Goal: Task Accomplishment & Management: Use online tool/utility

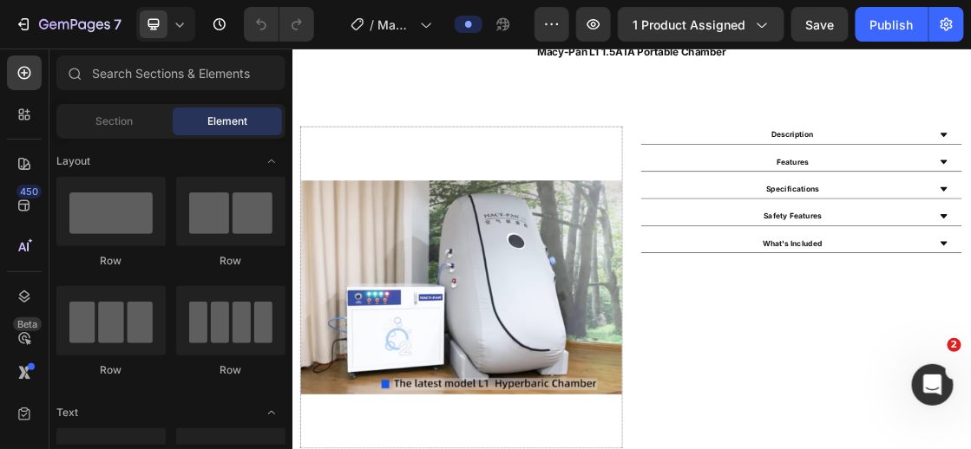
scroll to position [874, 0]
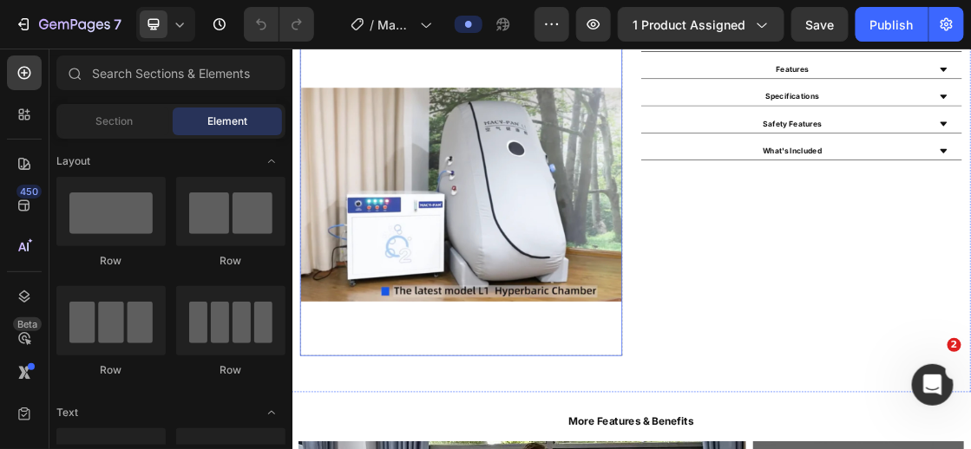
click at [541, 338] on img at bounding box center [551, 272] width 494 height 494
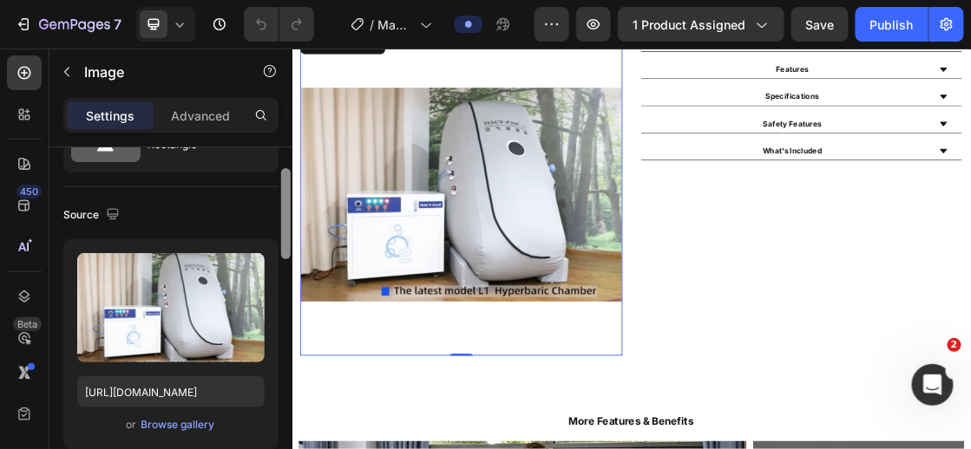
scroll to position [106, 0]
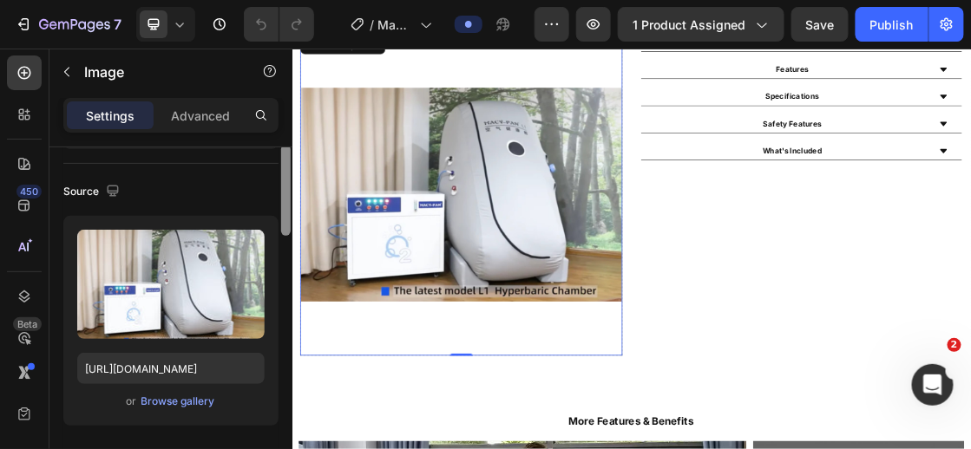
drag, startPoint x: 283, startPoint y: 196, endPoint x: 276, endPoint y: 224, distance: 28.6
click at [276, 224] on div "Style Rectangle Source Upload Image [URL][DOMAIN_NAME] or Browse gallery Scale …" at bounding box center [170, 322] width 243 height 351
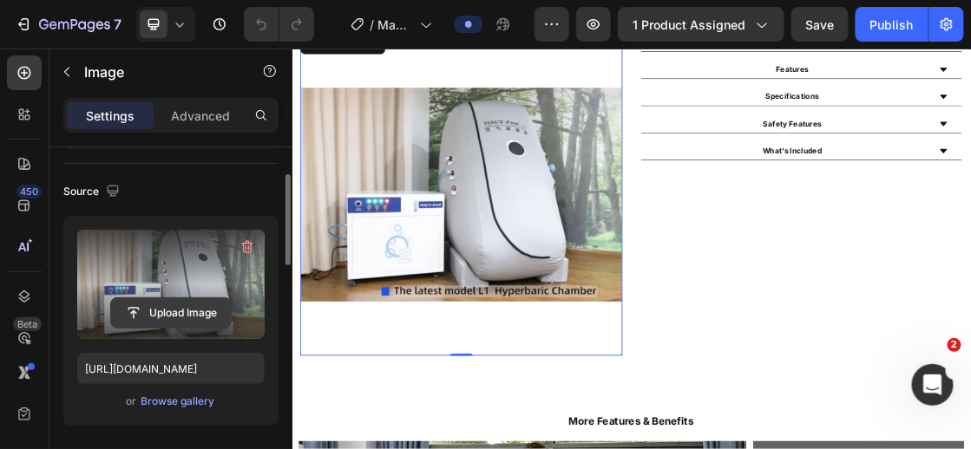
click at [169, 311] on input "file" at bounding box center [171, 312] width 120 height 29
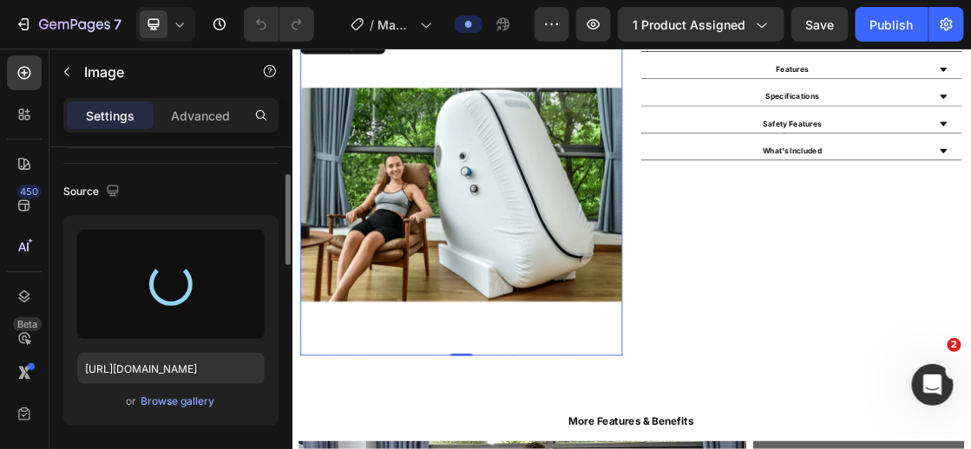
type input "[URL][DOMAIN_NAME]"
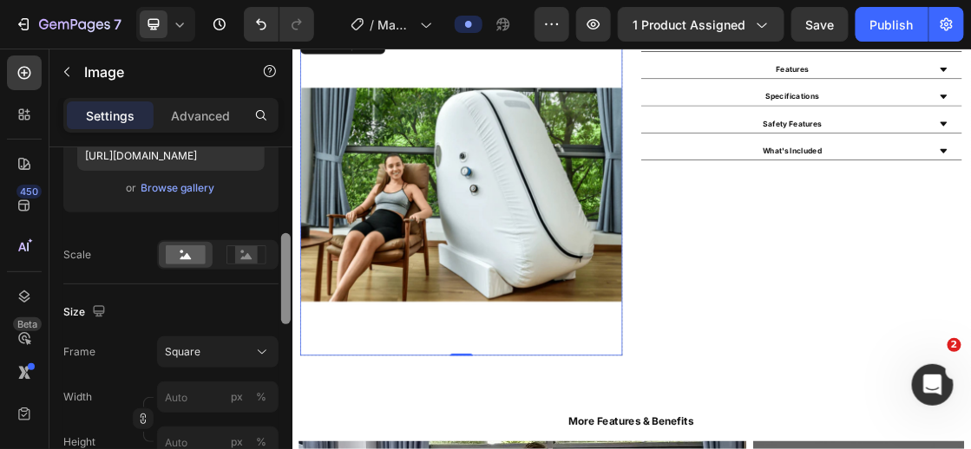
drag, startPoint x: 286, startPoint y: 194, endPoint x: 286, endPoint y: 252, distance: 57.2
click at [286, 252] on div at bounding box center [286, 278] width 10 height 91
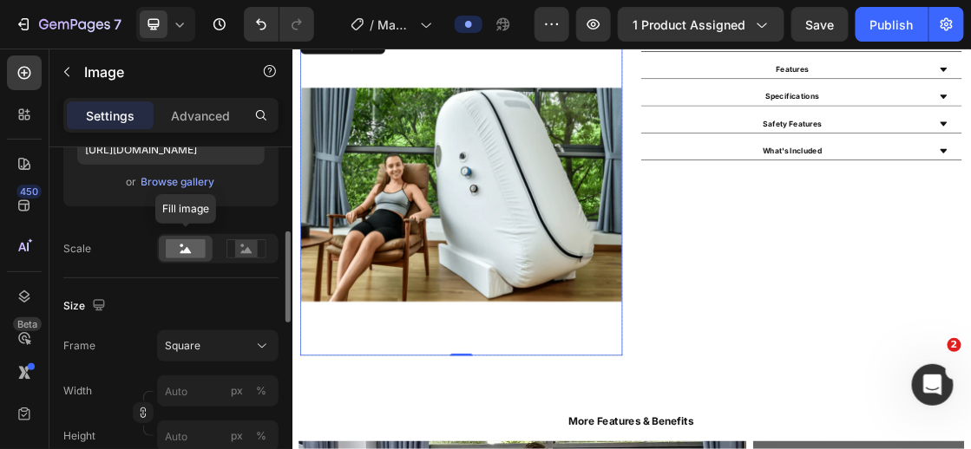
click at [185, 244] on rect at bounding box center [186, 248] width 40 height 19
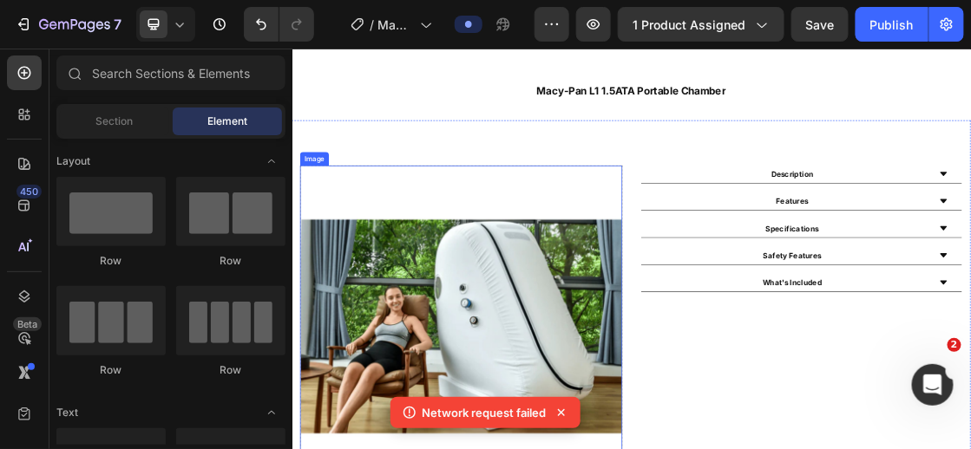
scroll to position [694, 0]
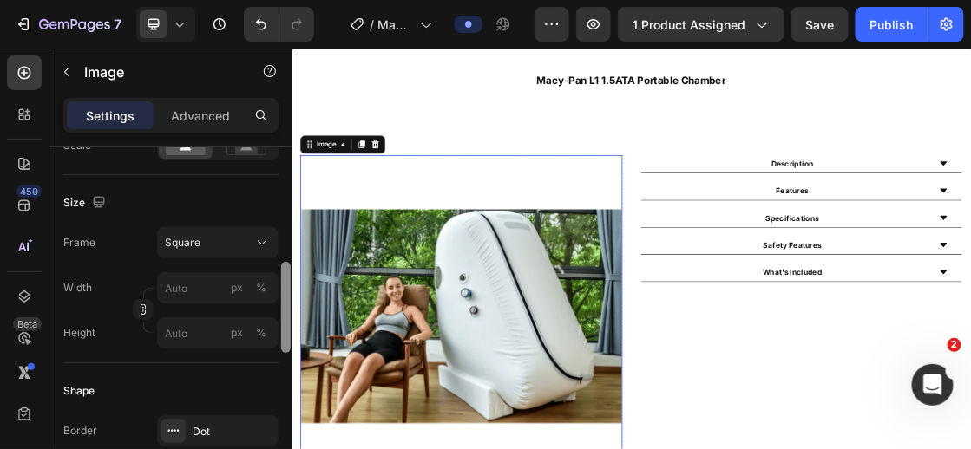
scroll to position [431, 0]
drag, startPoint x: 282, startPoint y: 160, endPoint x: 281, endPoint y: 273, distance: 112.8
click at [281, 273] on div at bounding box center [286, 304] width 10 height 91
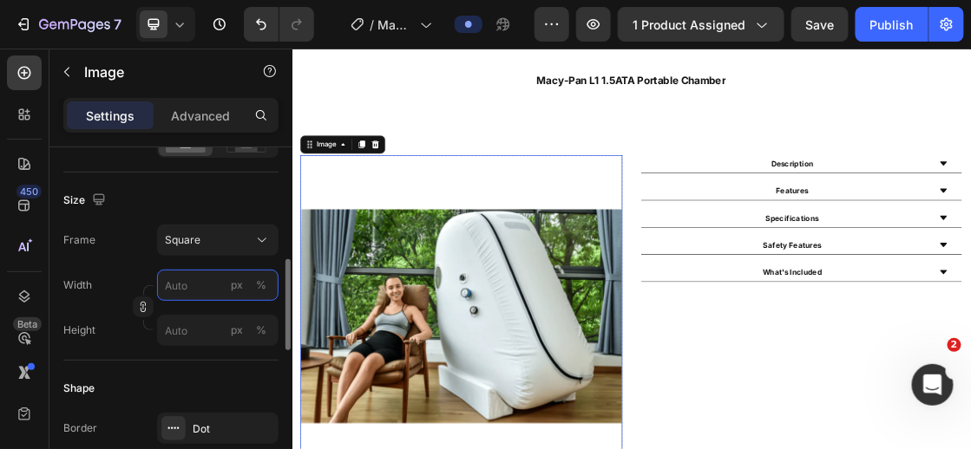
click at [202, 280] on input "px %" at bounding box center [217, 285] width 121 height 31
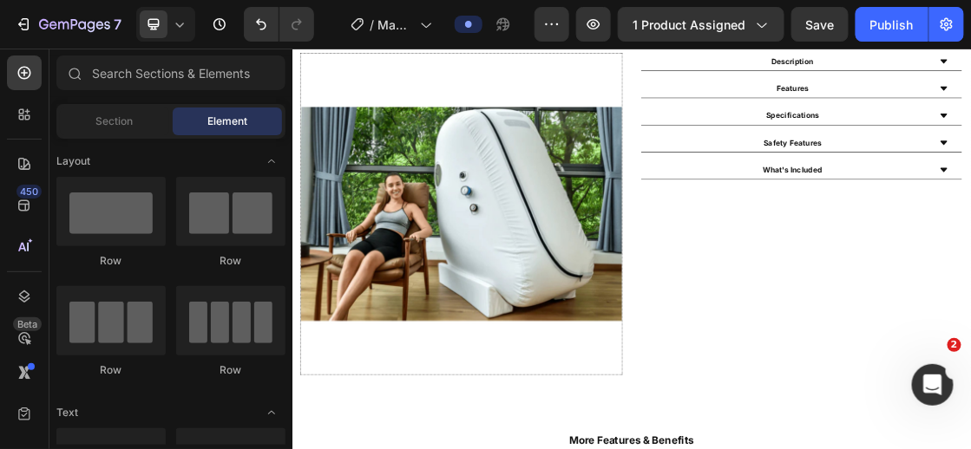
scroll to position [813, 0]
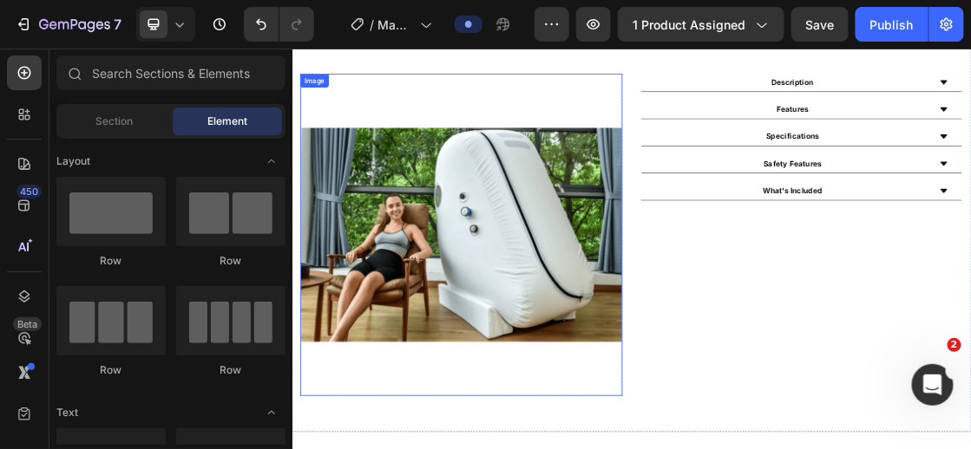
click at [477, 355] on img at bounding box center [551, 334] width 494 height 494
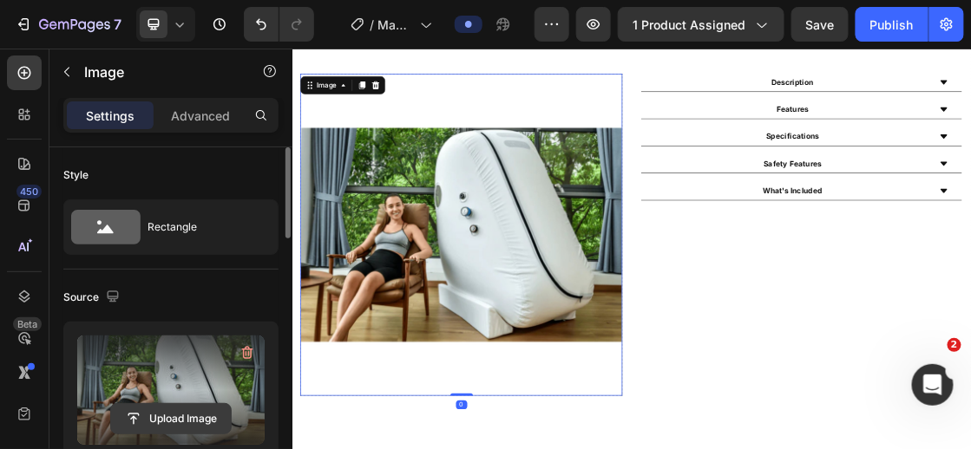
click at [160, 409] on input "file" at bounding box center [171, 418] width 120 height 29
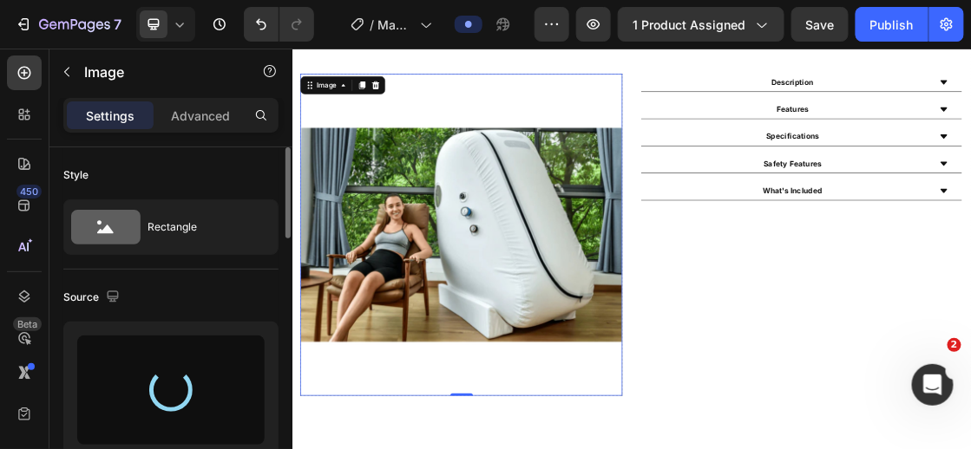
type input "[URL][DOMAIN_NAME]"
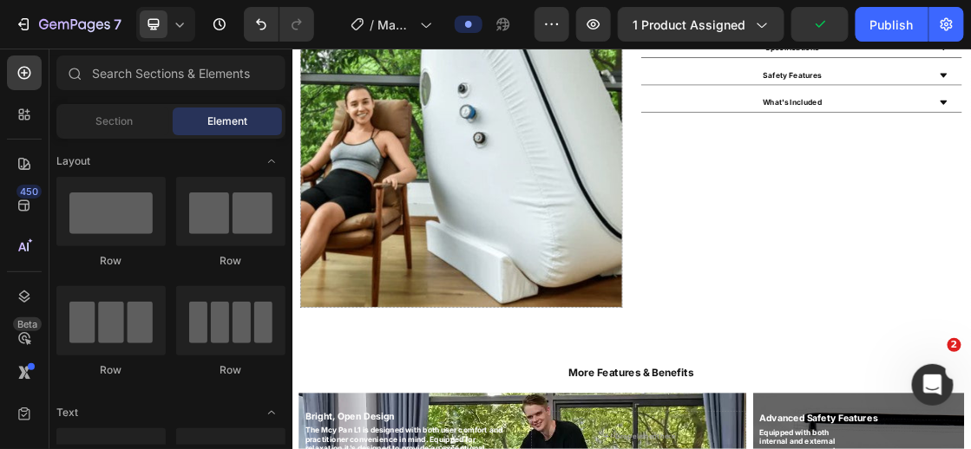
scroll to position [932, 0]
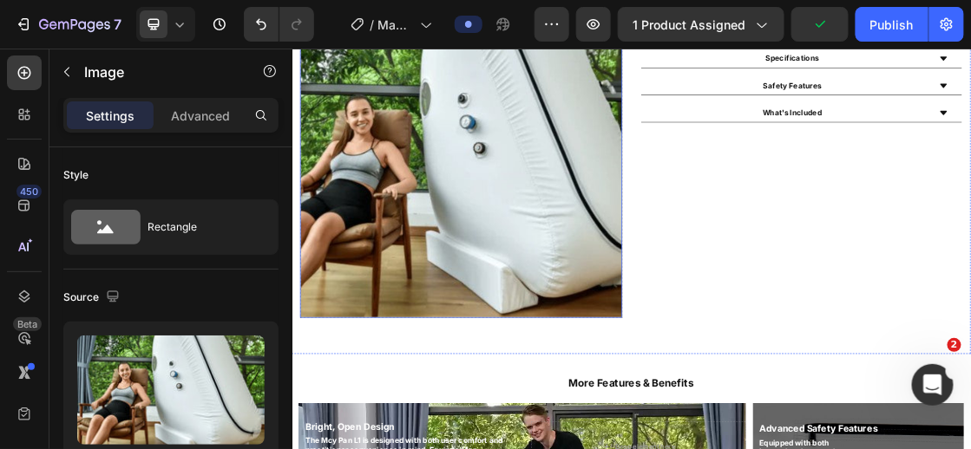
click at [695, 242] on img at bounding box center [551, 214] width 494 height 494
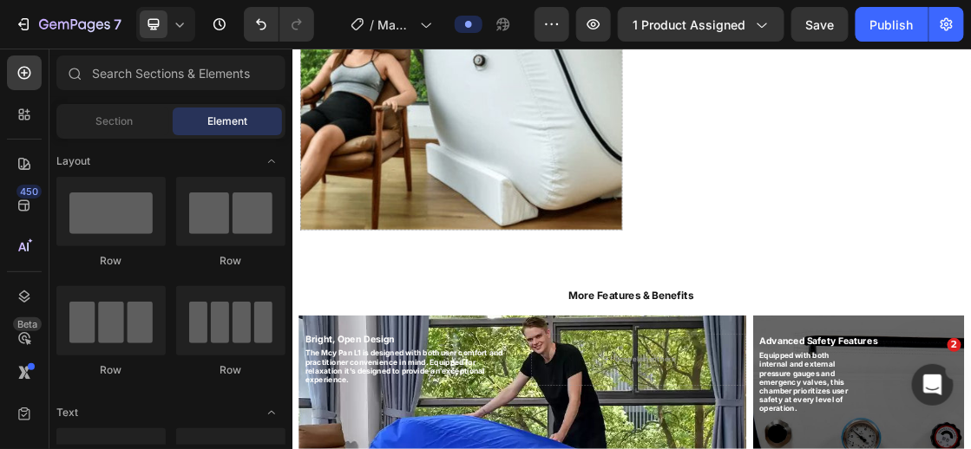
scroll to position [1082, 0]
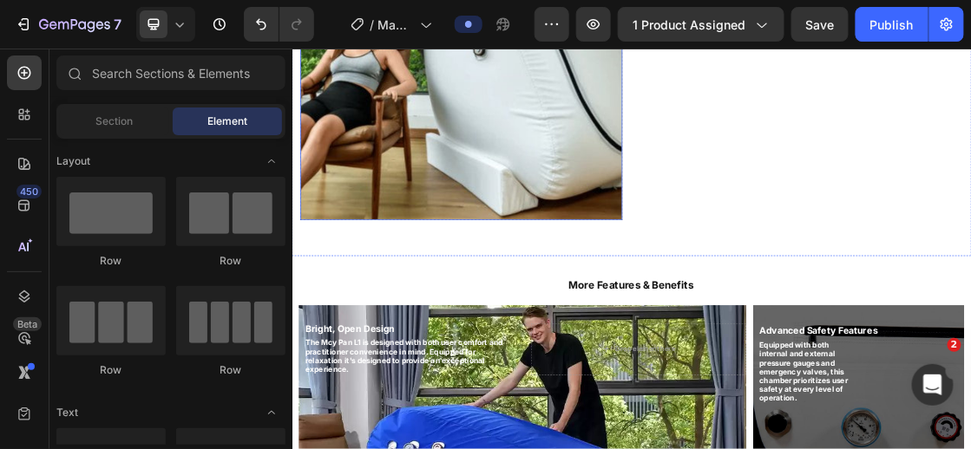
click at [577, 232] on img at bounding box center [551, 64] width 494 height 494
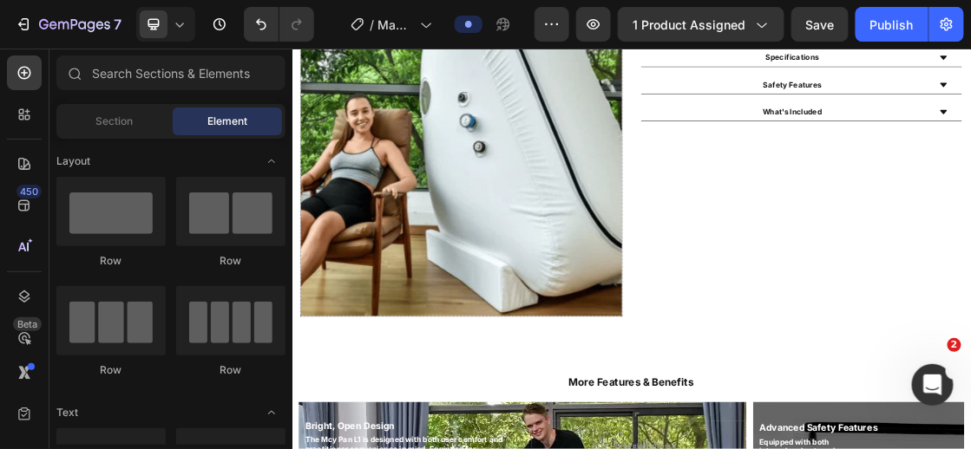
scroll to position [840, 0]
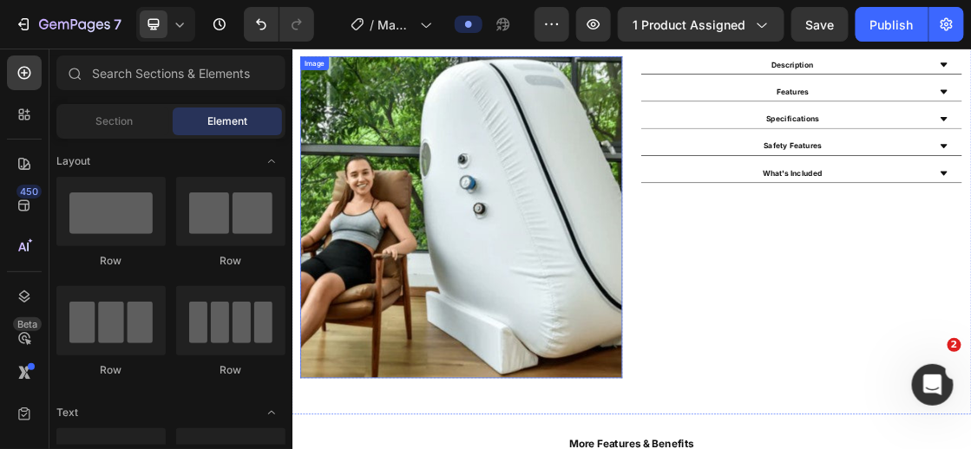
click at [382, 420] on img at bounding box center [551, 307] width 494 height 494
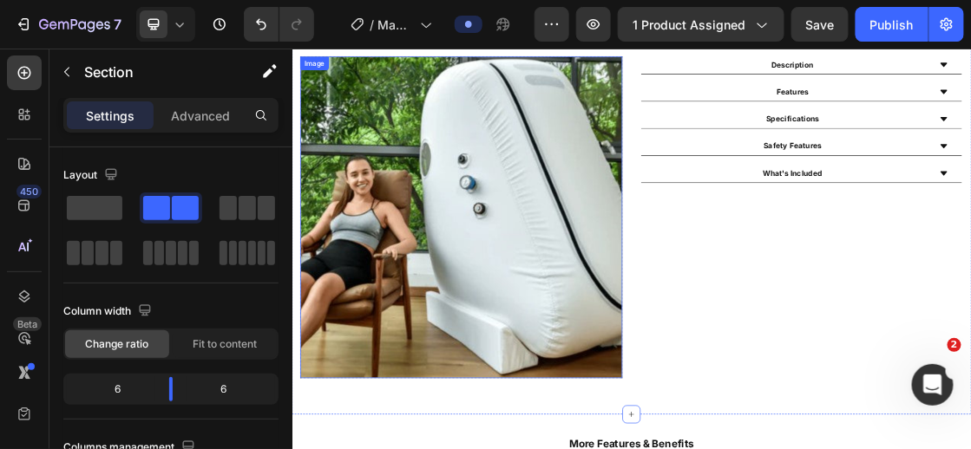
click at [369, 365] on img at bounding box center [551, 307] width 494 height 494
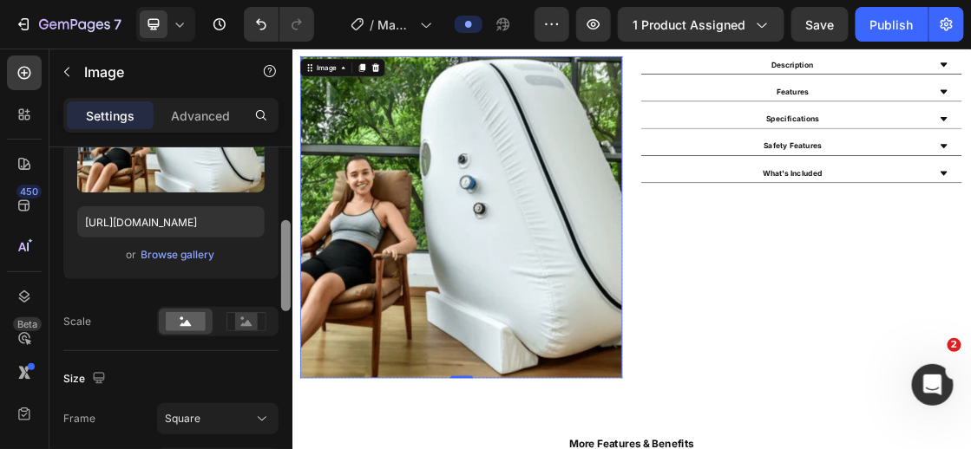
scroll to position [258, 0]
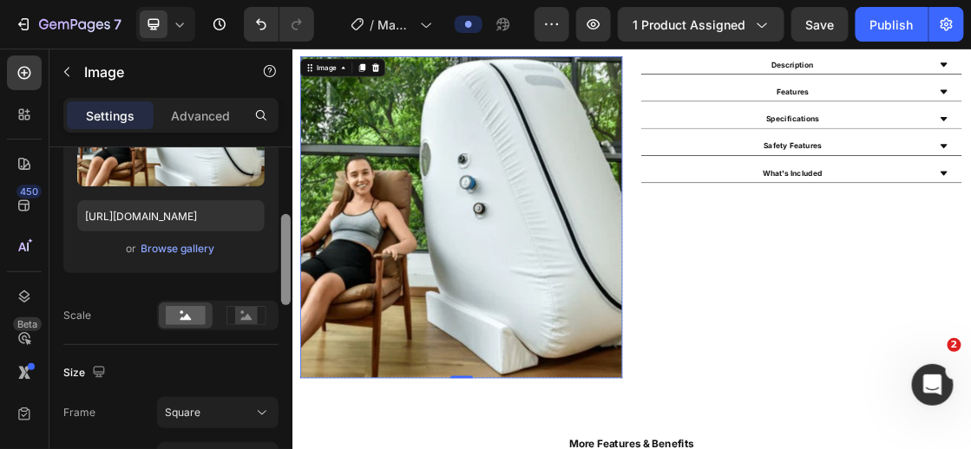
drag, startPoint x: 286, startPoint y: 179, endPoint x: 286, endPoint y: 246, distance: 67.7
click at [286, 246] on div at bounding box center [286, 259] width 10 height 91
click at [239, 311] on rect at bounding box center [246, 315] width 23 height 17
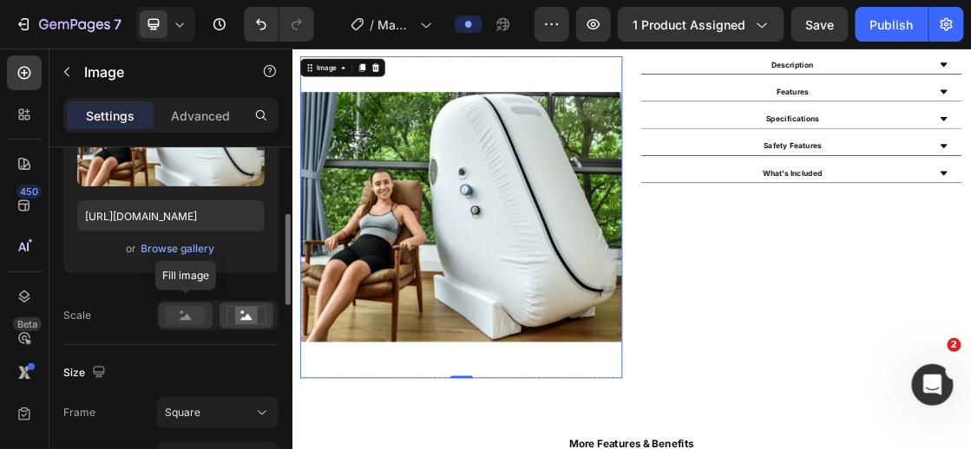
click at [194, 313] on rect at bounding box center [186, 315] width 40 height 19
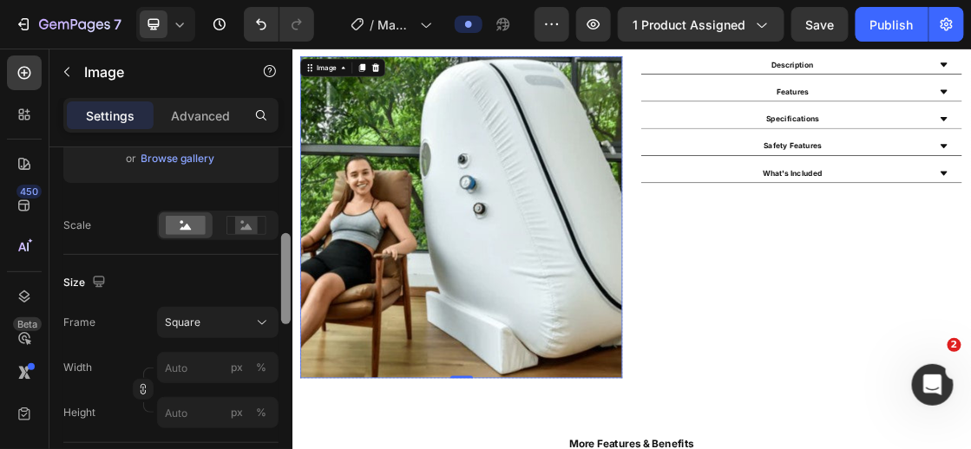
scroll to position [352, 0]
drag, startPoint x: 289, startPoint y: 280, endPoint x: 285, endPoint y: 304, distance: 24.5
click at [285, 304] on div at bounding box center [286, 284] width 10 height 91
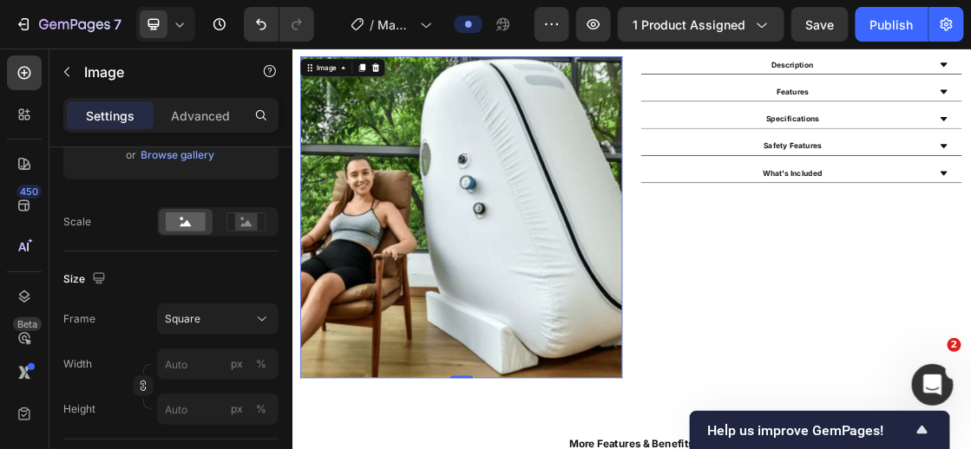
click at [523, 285] on img at bounding box center [551, 307] width 494 height 494
click at [513, 356] on img at bounding box center [551, 307] width 494 height 494
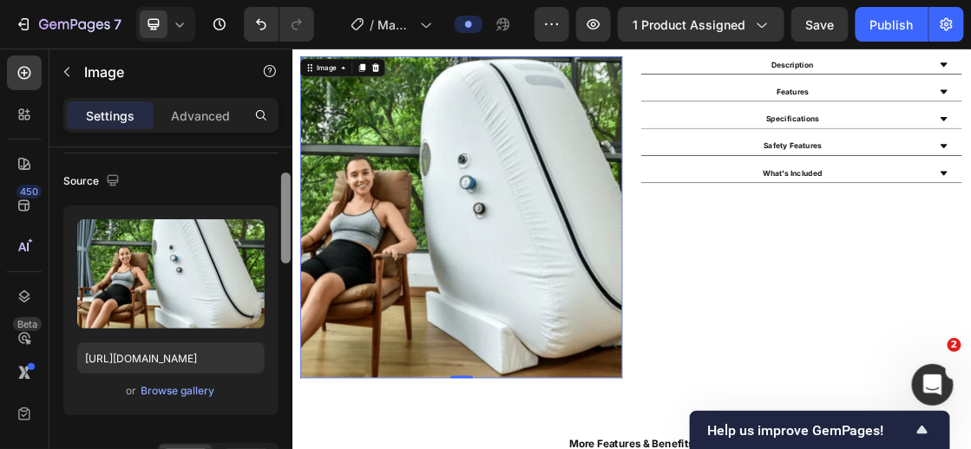
scroll to position [96, 0]
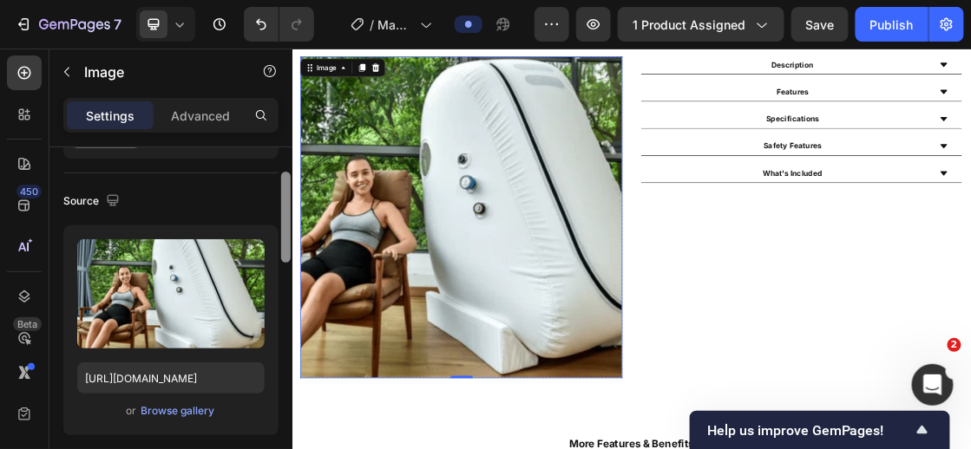
drag, startPoint x: 290, startPoint y: 299, endPoint x: 285, endPoint y: 232, distance: 66.9
click at [285, 232] on div at bounding box center [286, 217] width 10 height 91
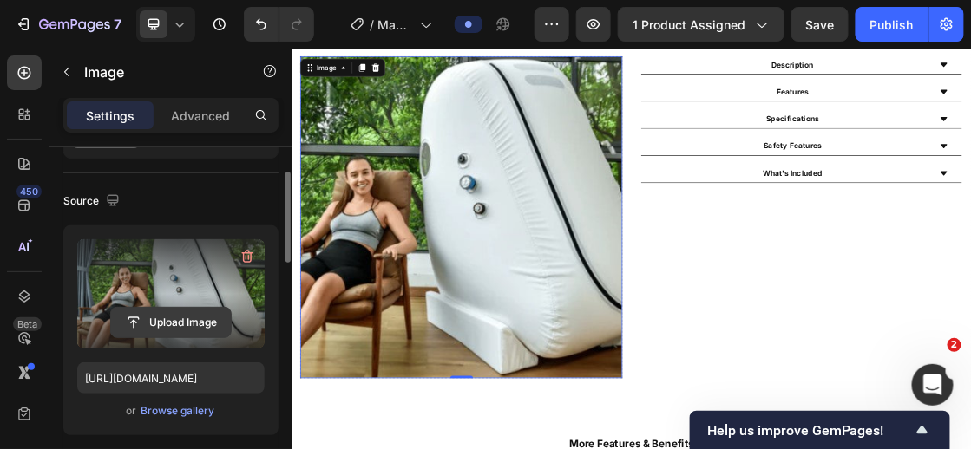
click at [181, 316] on input "file" at bounding box center [171, 322] width 120 height 29
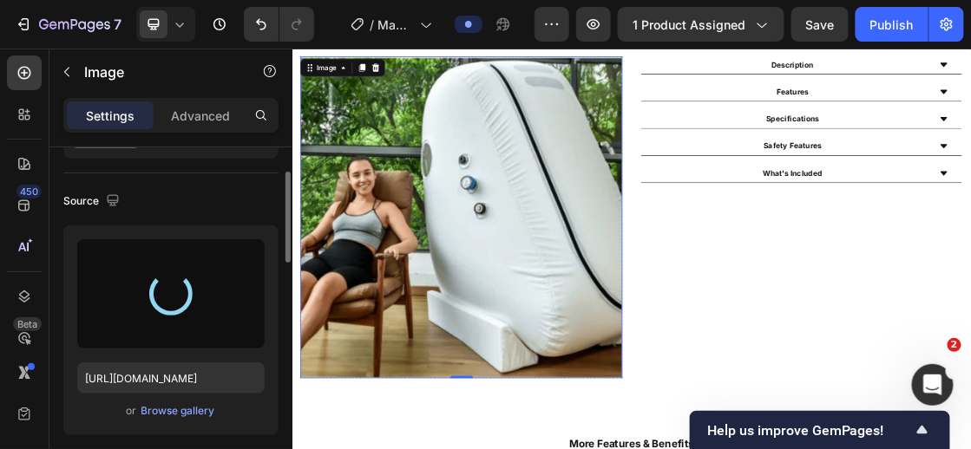
type input "[URL][DOMAIN_NAME]"
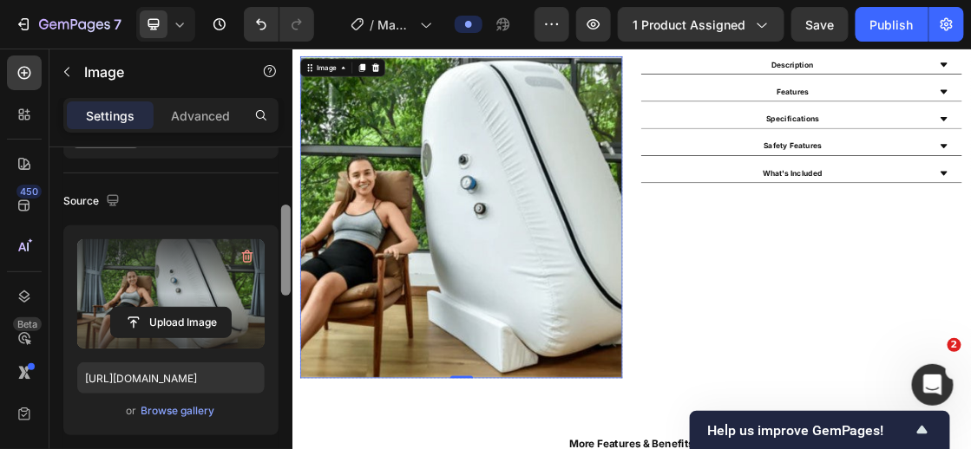
scroll to position [256, 0]
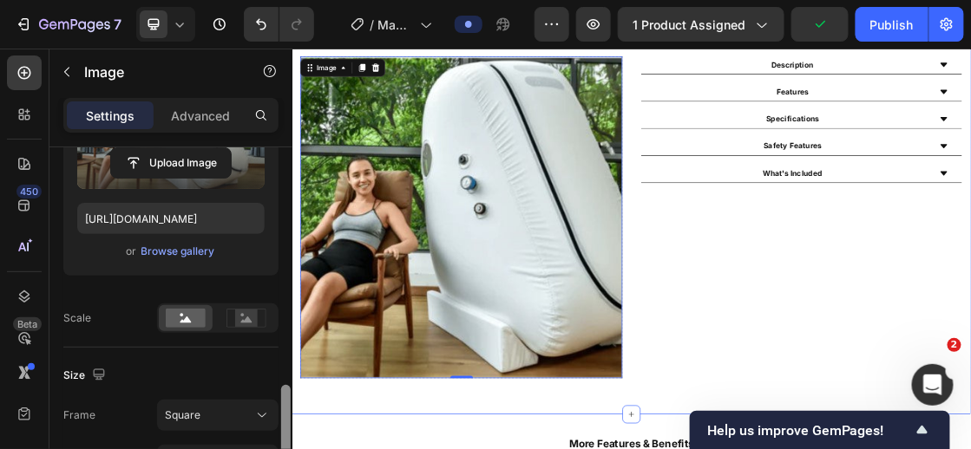
drag, startPoint x: 286, startPoint y: 232, endPoint x: 291, endPoint y: 309, distance: 76.5
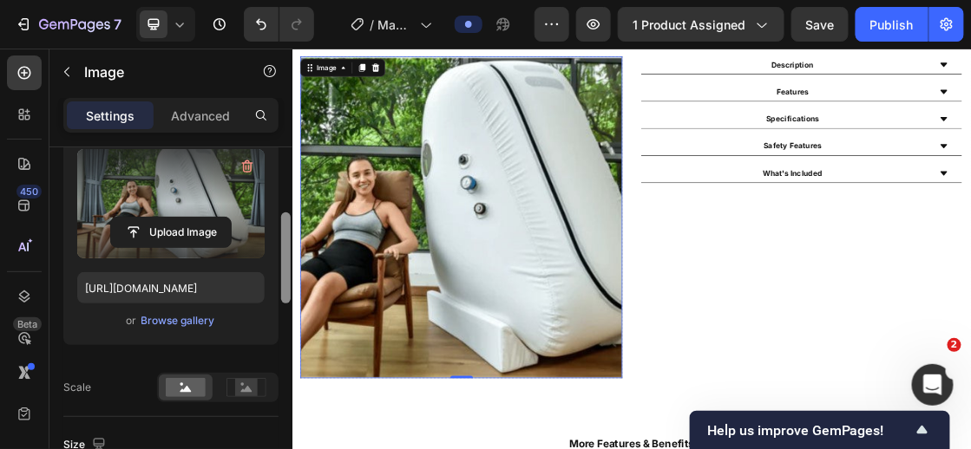
scroll to position [153, 0]
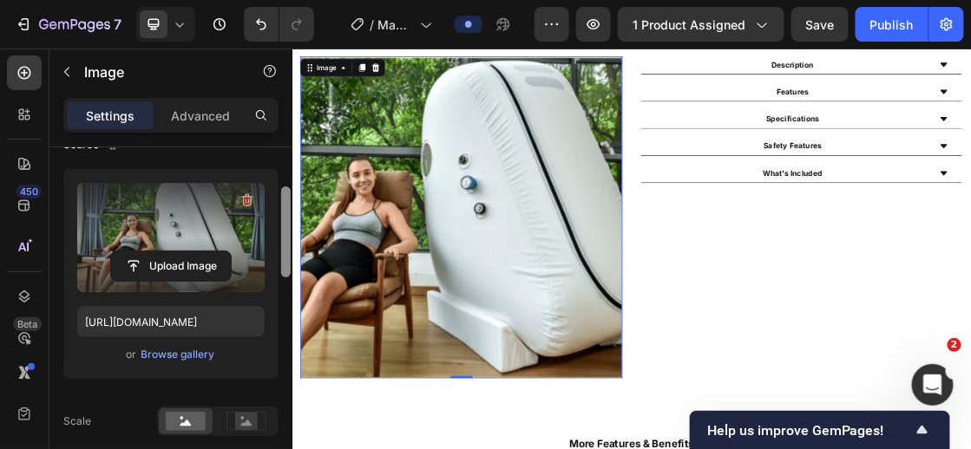
drag, startPoint x: 285, startPoint y: 307, endPoint x: 288, endPoint y: 245, distance: 62.5
click at [288, 245] on div at bounding box center [286, 231] width 10 height 91
click at [204, 232] on label at bounding box center [170, 237] width 187 height 109
click at [204, 252] on input "file" at bounding box center [171, 266] width 120 height 29
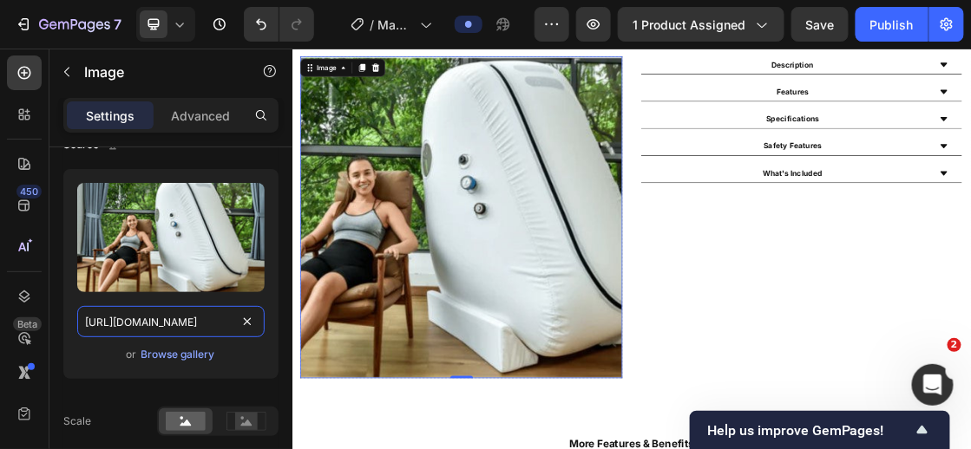
click at [195, 315] on input "[URL][DOMAIN_NAME]" at bounding box center [170, 321] width 187 height 31
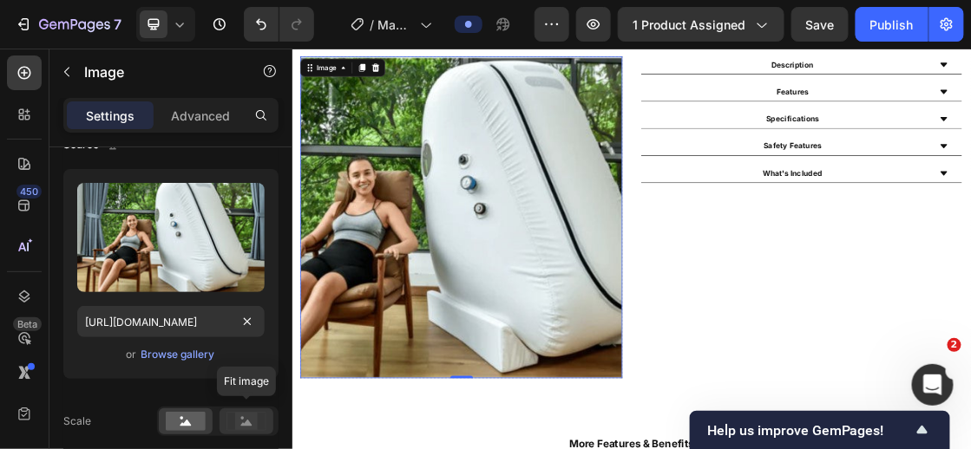
click at [235, 422] on icon at bounding box center [246, 421] width 40 height 19
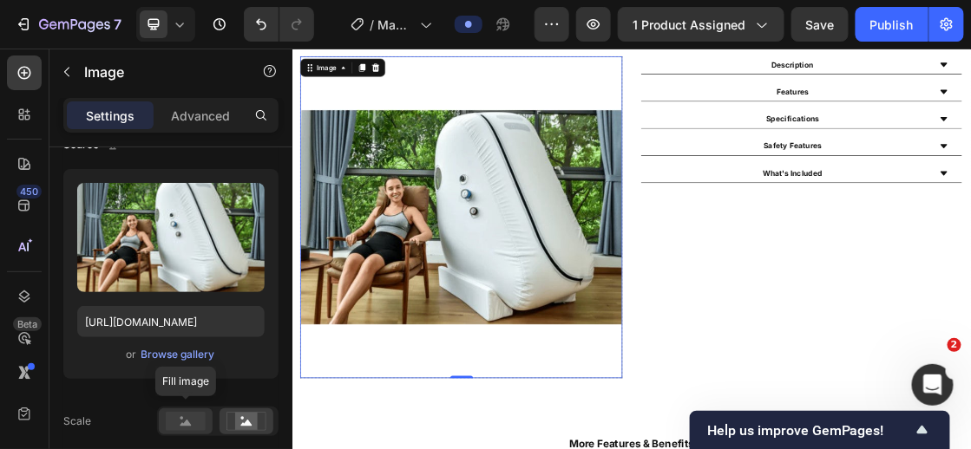
click at [196, 414] on rect at bounding box center [186, 421] width 40 height 19
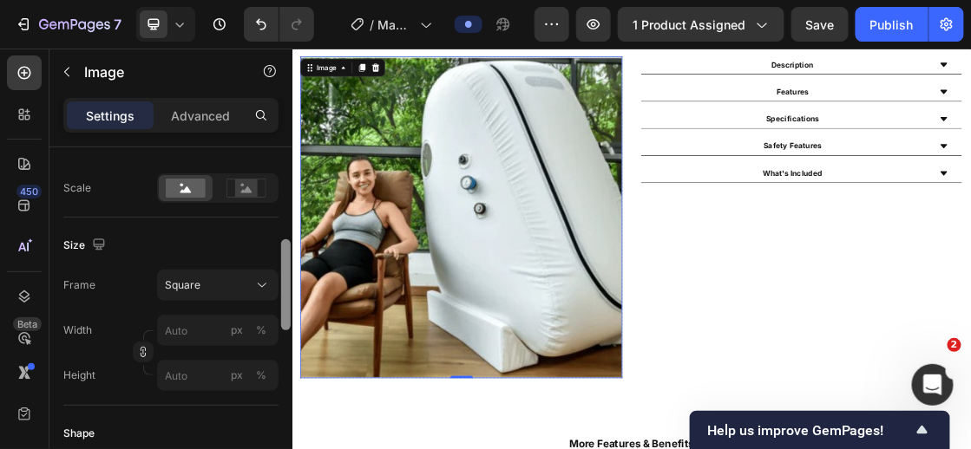
drag, startPoint x: 286, startPoint y: 208, endPoint x: 282, endPoint y: 269, distance: 60.9
click at [282, 269] on div at bounding box center [286, 284] width 10 height 91
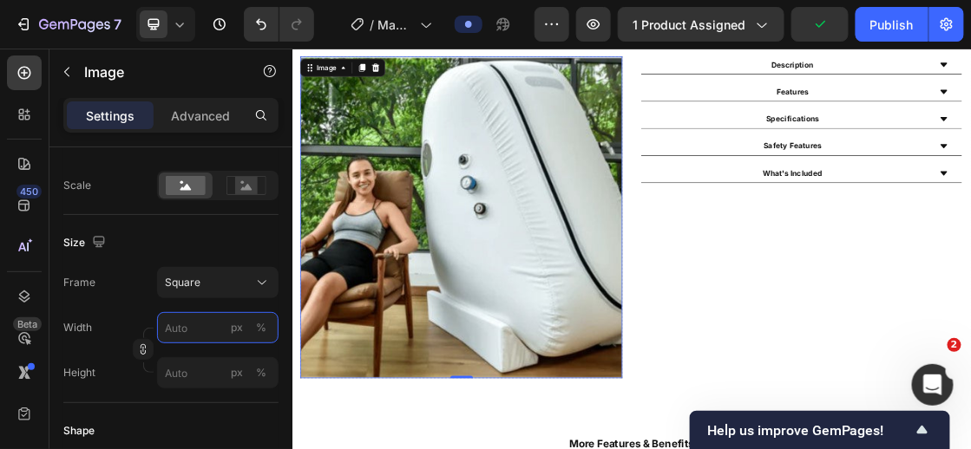
click at [203, 324] on input "px %" at bounding box center [217, 327] width 121 height 31
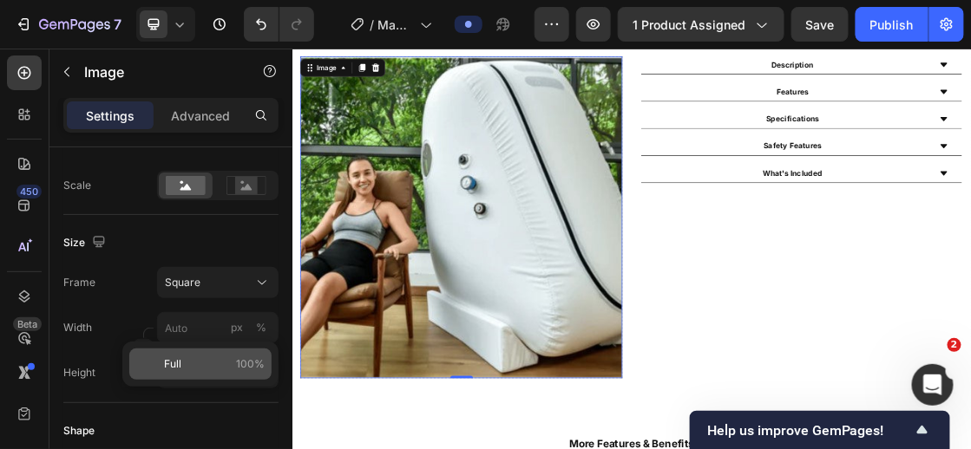
click at [183, 361] on p "Full 100%" at bounding box center [214, 364] width 101 height 16
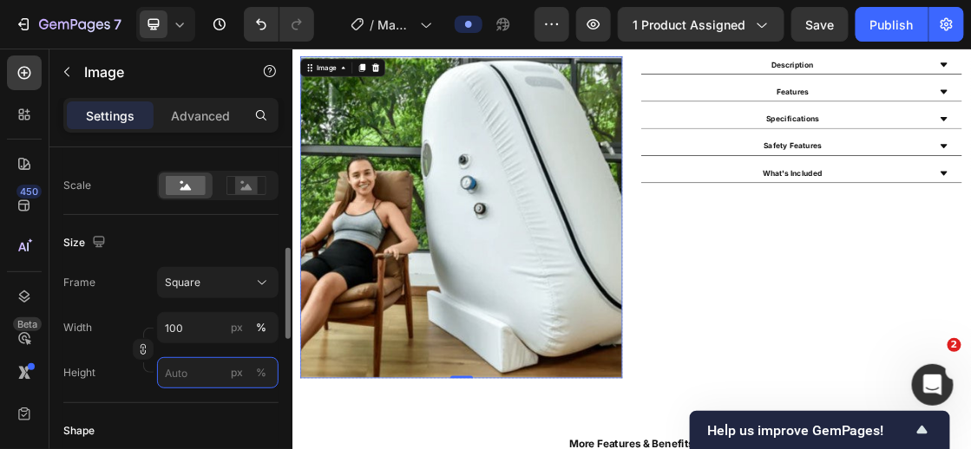
click at [194, 364] on input "px %" at bounding box center [217, 372] width 121 height 31
type input "9"
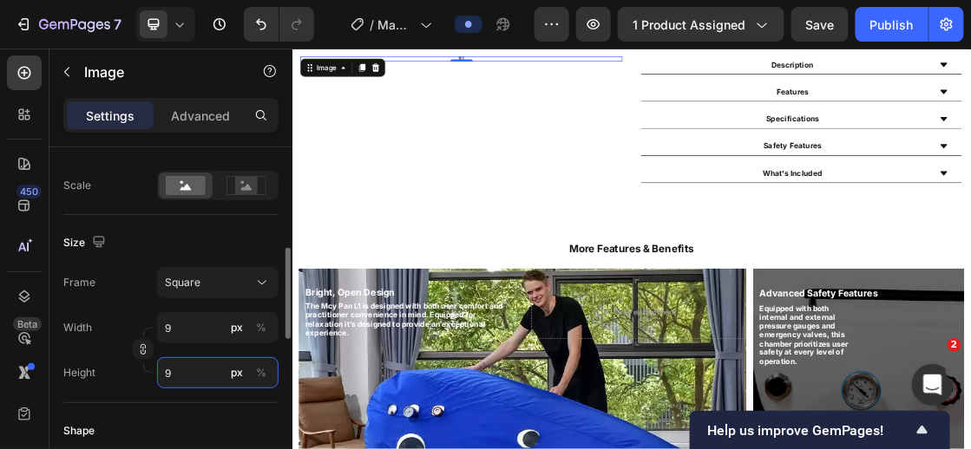
type input "90"
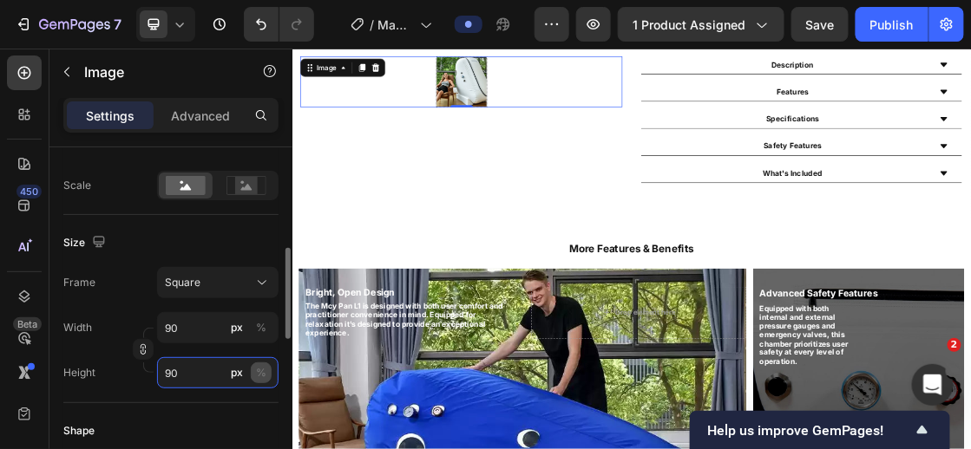
type input "90"
click at [259, 366] on div "%" at bounding box center [261, 373] width 10 height 16
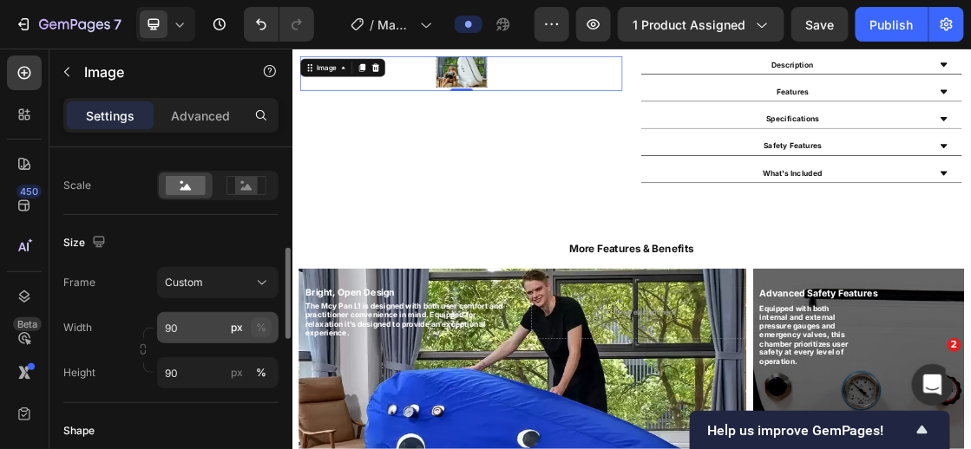
click at [260, 320] on div "%" at bounding box center [261, 328] width 10 height 16
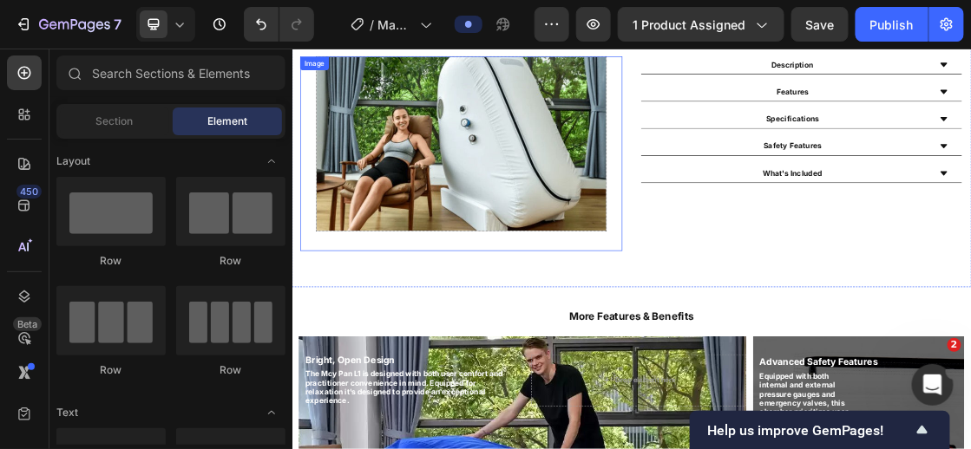
click at [665, 194] on img at bounding box center [551, 194] width 444 height 269
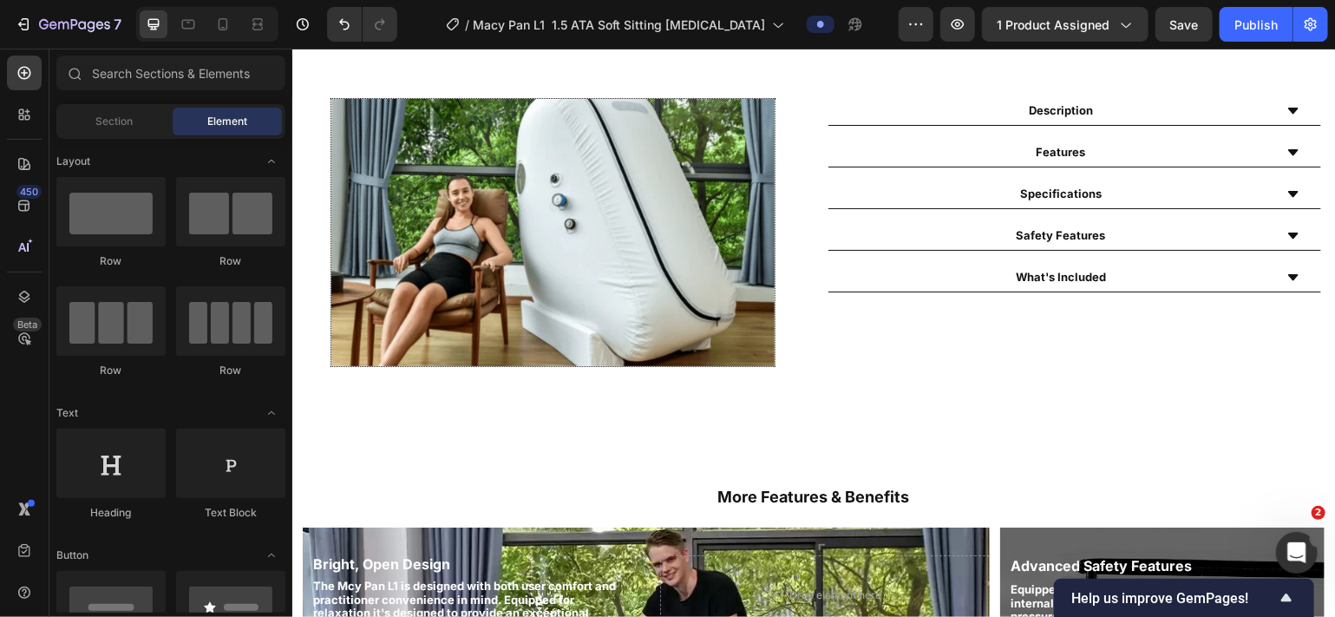
scroll to position [848, 0]
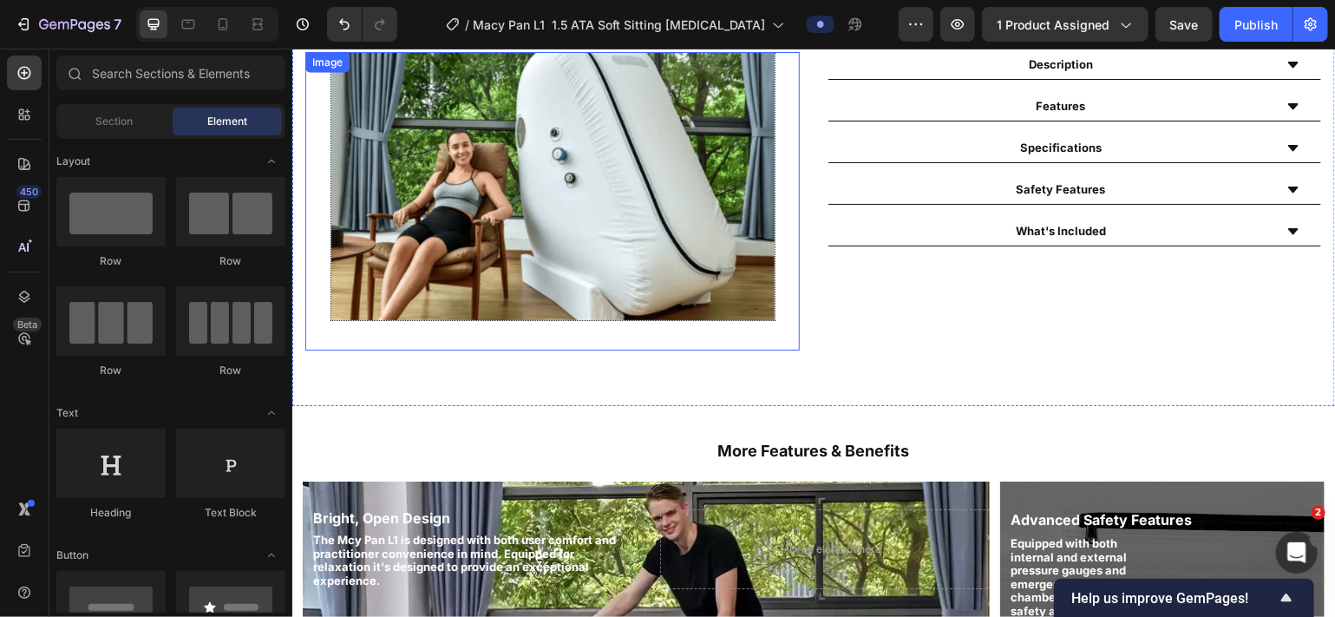
click at [579, 224] on img at bounding box center [552, 185] width 445 height 269
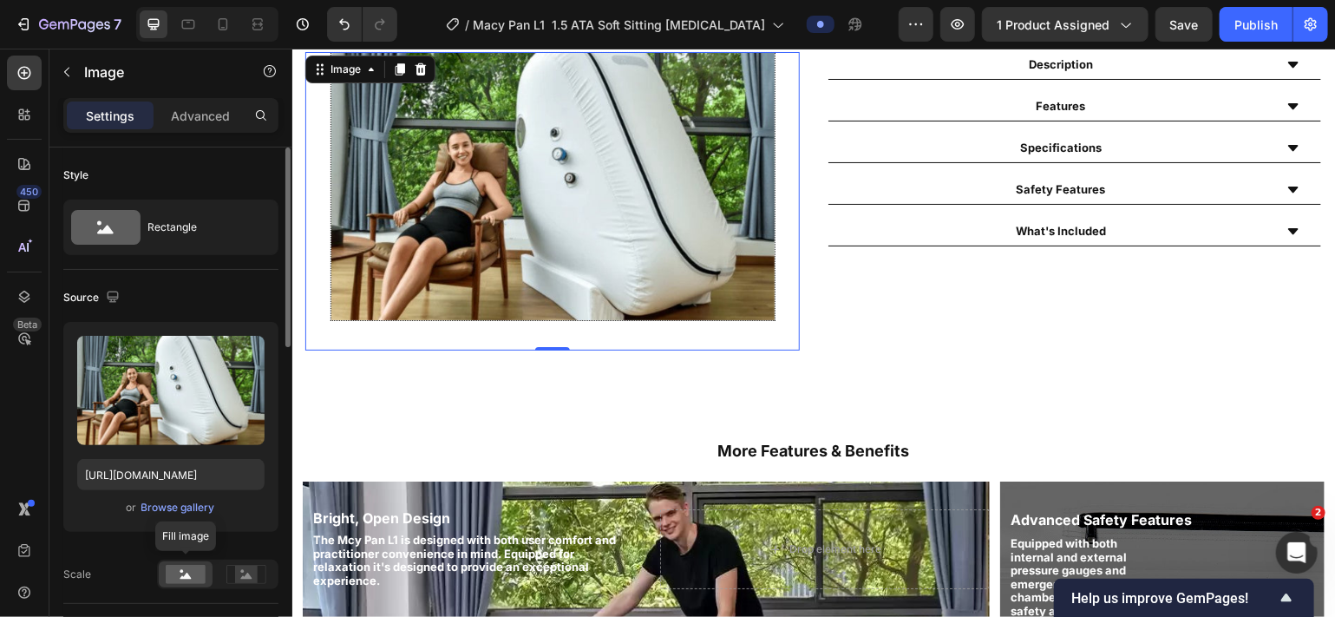
click at [174, 448] on rect at bounding box center [186, 574] width 40 height 19
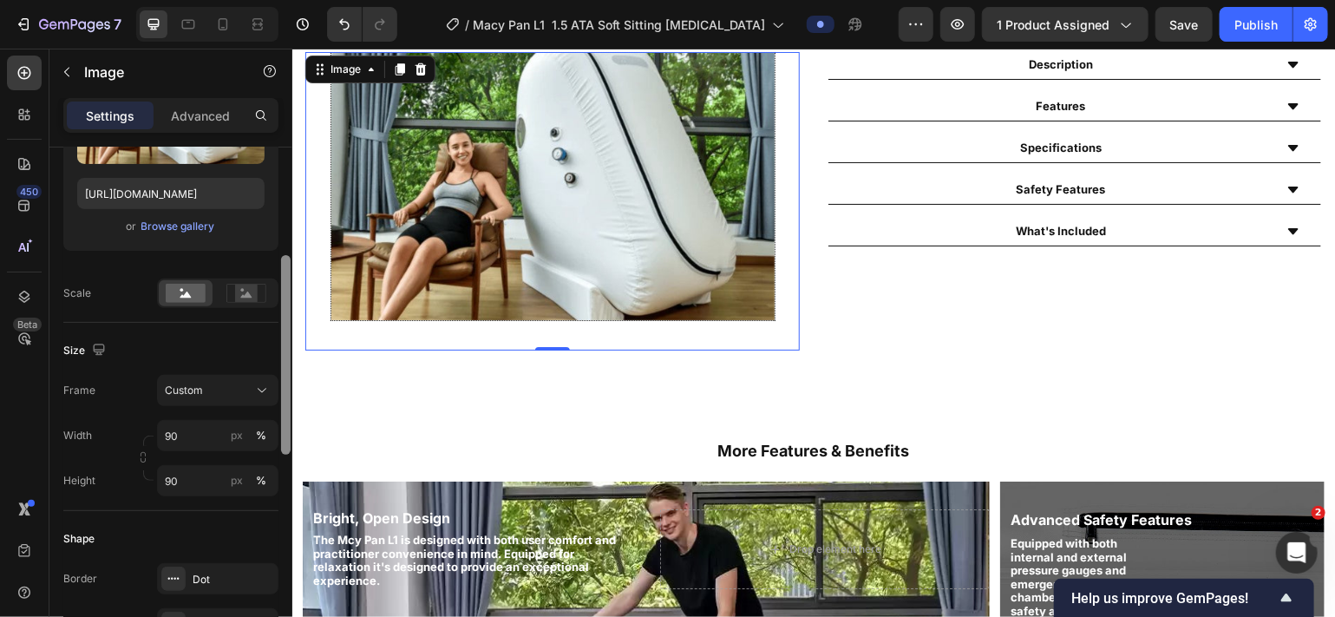
drag, startPoint x: 288, startPoint y: 303, endPoint x: 262, endPoint y: 409, distance: 109.0
click at [262, 409] on div "Style Rectangle Source Upload Image [URL][DOMAIN_NAME] or Browse gallery Scale …" at bounding box center [170, 406] width 243 height 519
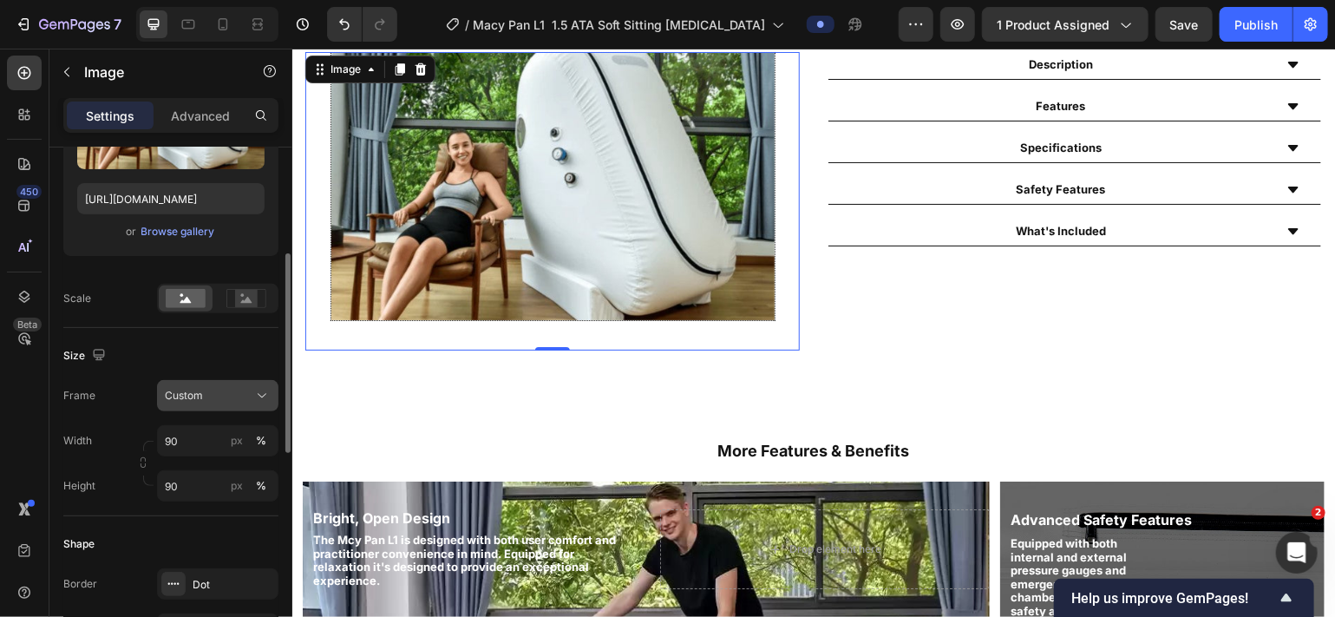
click at [246, 389] on div "Custom" at bounding box center [207, 396] width 85 height 16
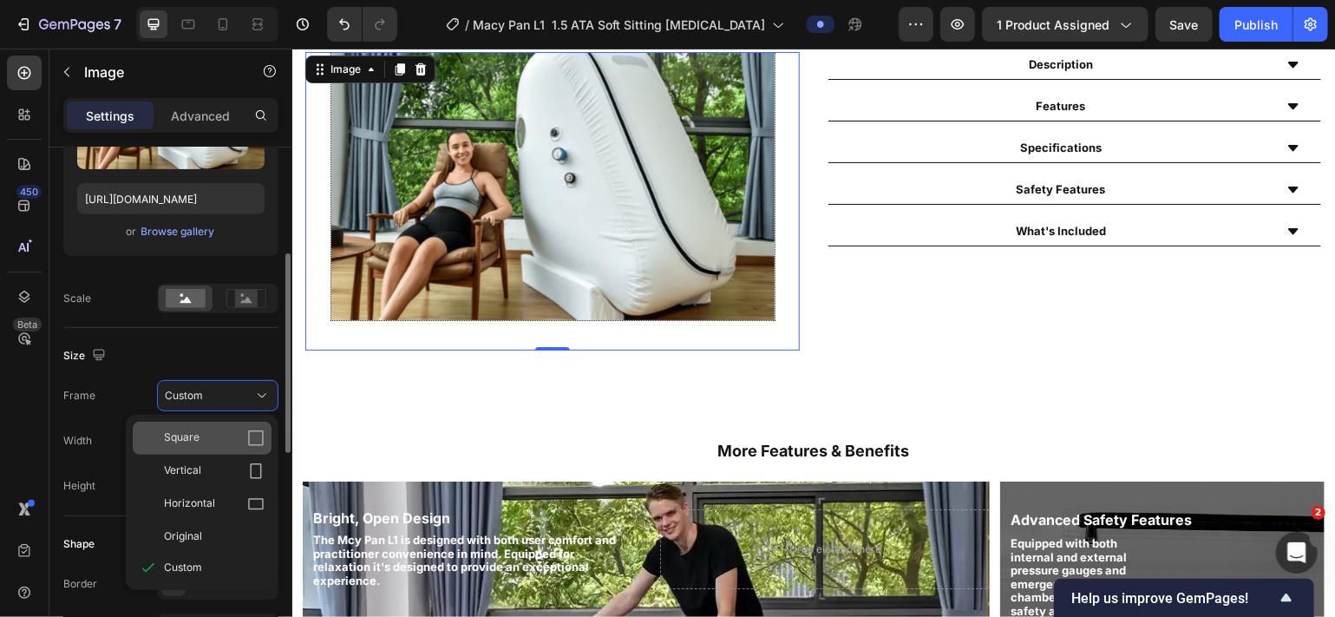
click at [254, 437] on icon at bounding box center [255, 437] width 17 height 17
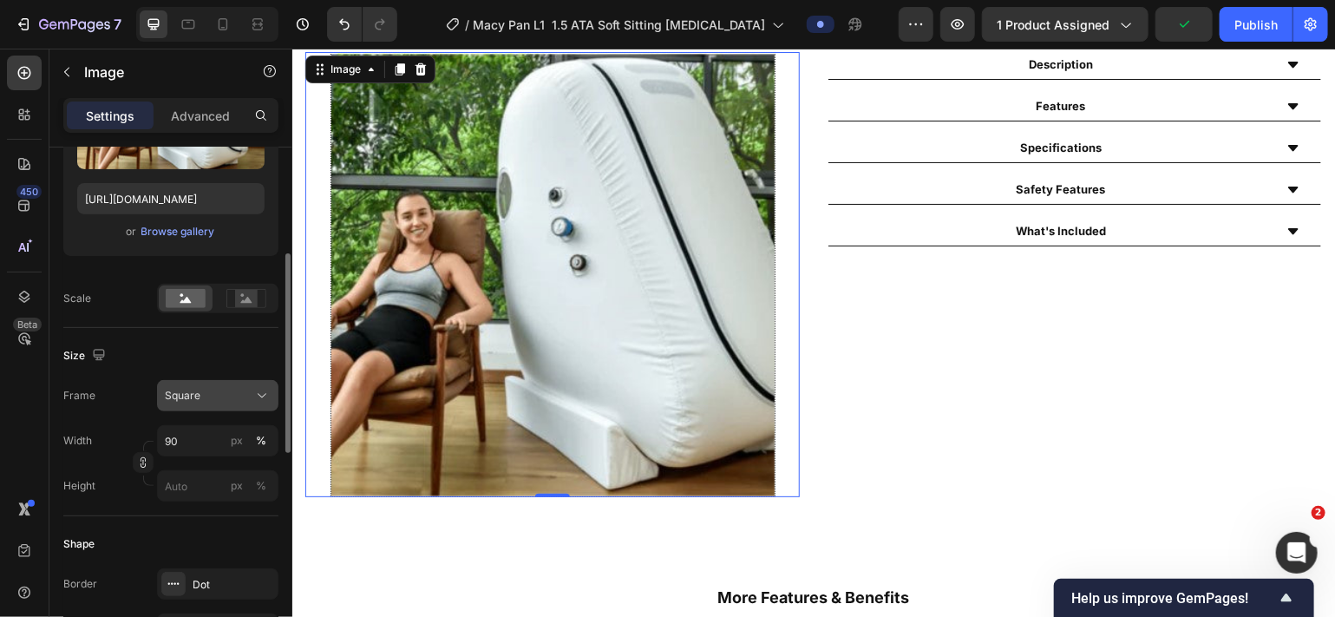
click at [261, 395] on icon at bounding box center [261, 395] width 17 height 17
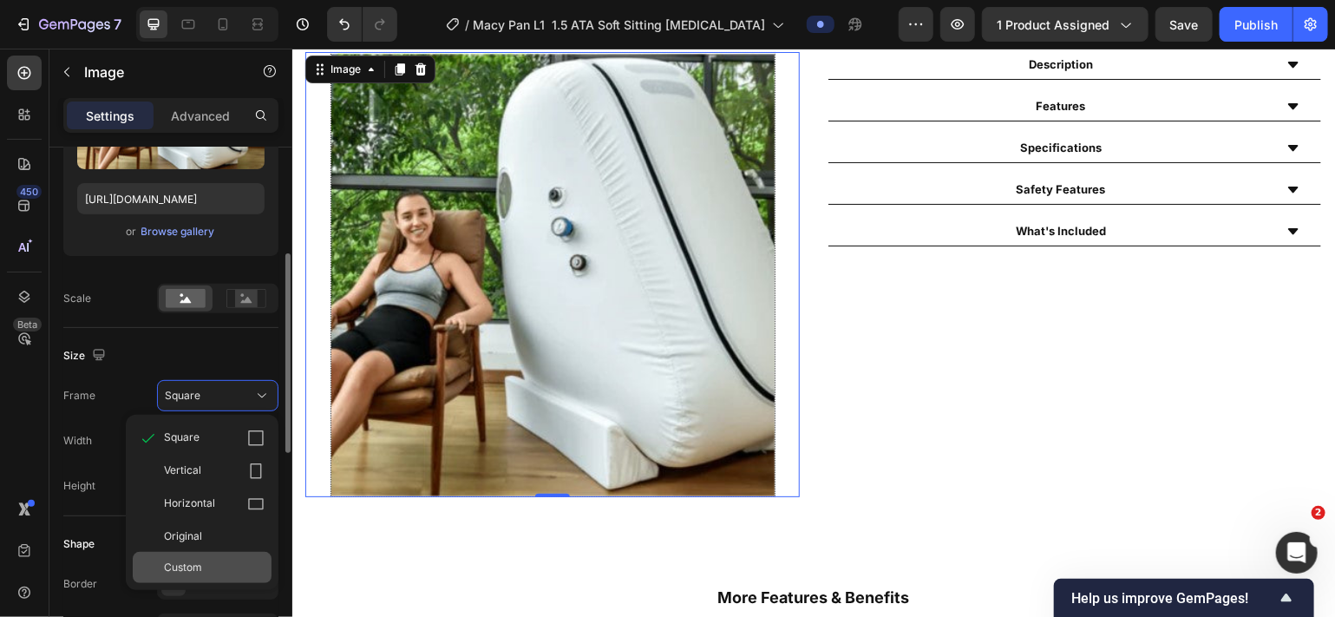
click at [208, 448] on div "Custom" at bounding box center [214, 567] width 101 height 16
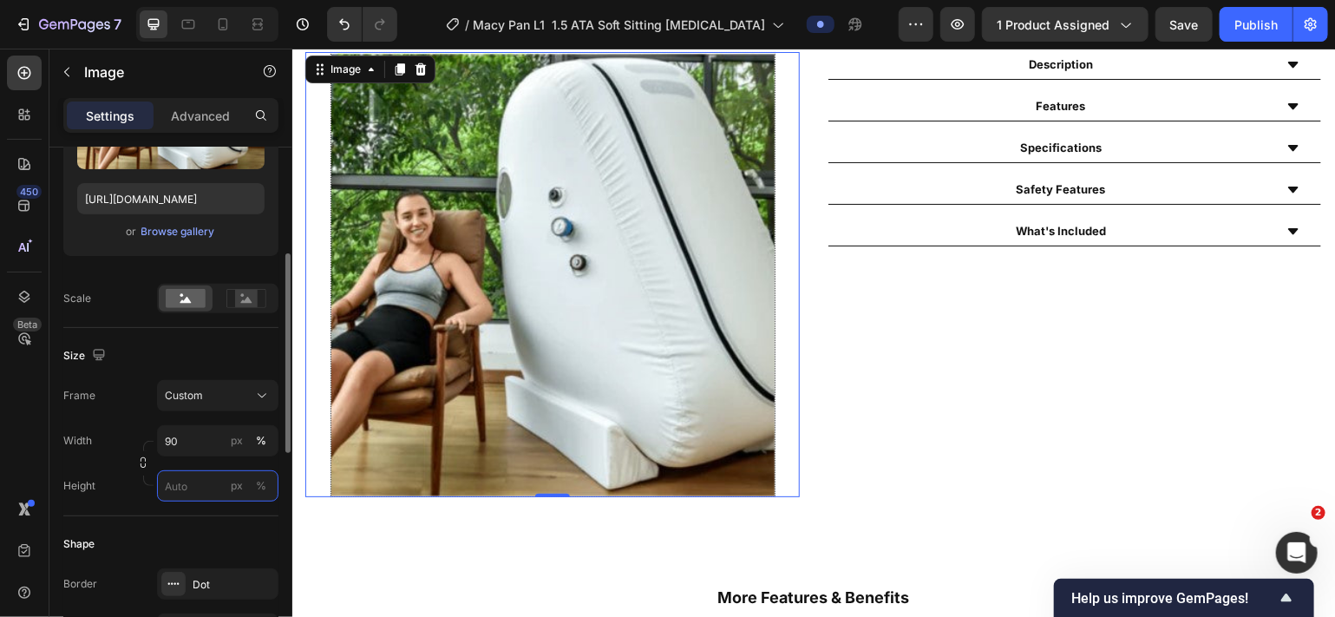
click at [192, 448] on input "px %" at bounding box center [217, 485] width 121 height 31
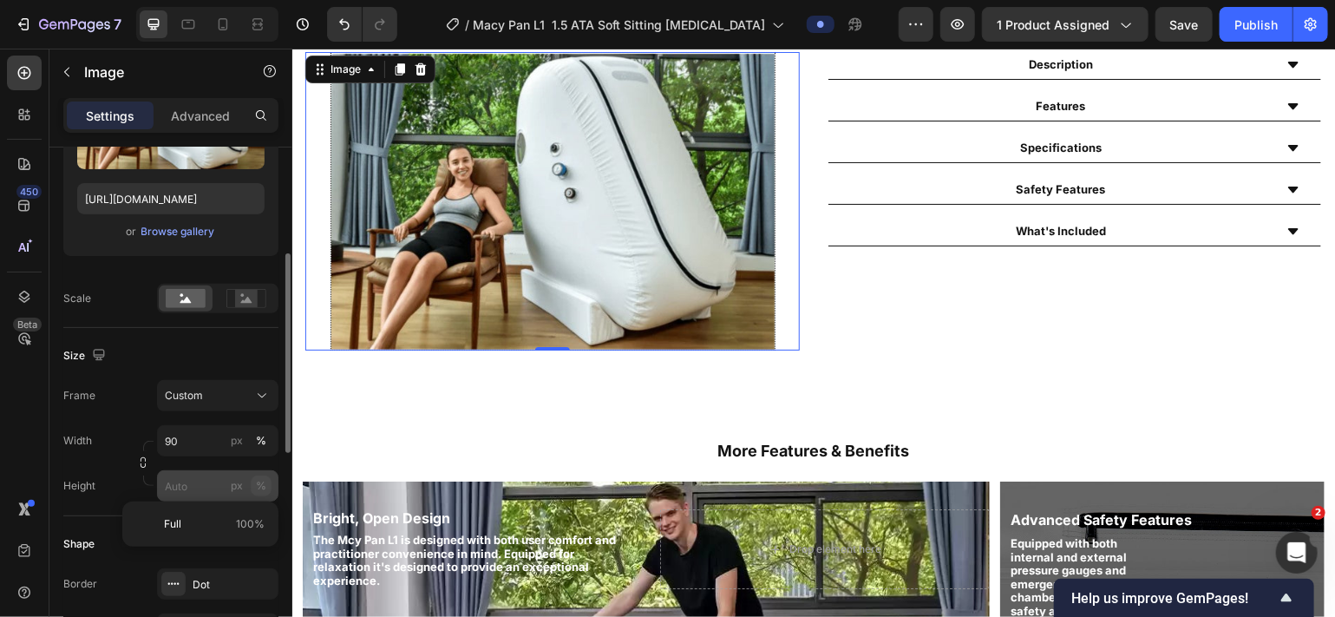
click at [259, 448] on div "Style Rectangle Source Upload Image [URL][DOMAIN_NAME] or Browse gallery Scale …" at bounding box center [170, 489] width 215 height 1234
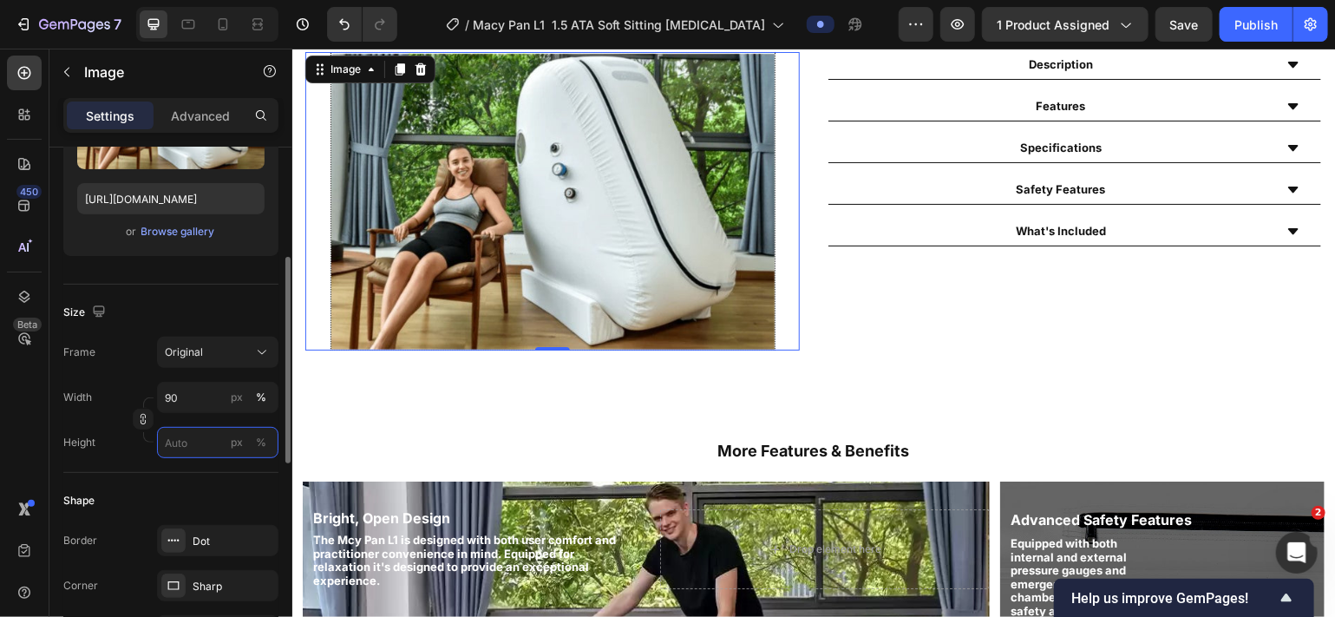
click at [181, 435] on input "px %" at bounding box center [217, 442] width 121 height 31
click at [174, 448] on div "Full 100%" at bounding box center [200, 480] width 142 height 31
type input "100"
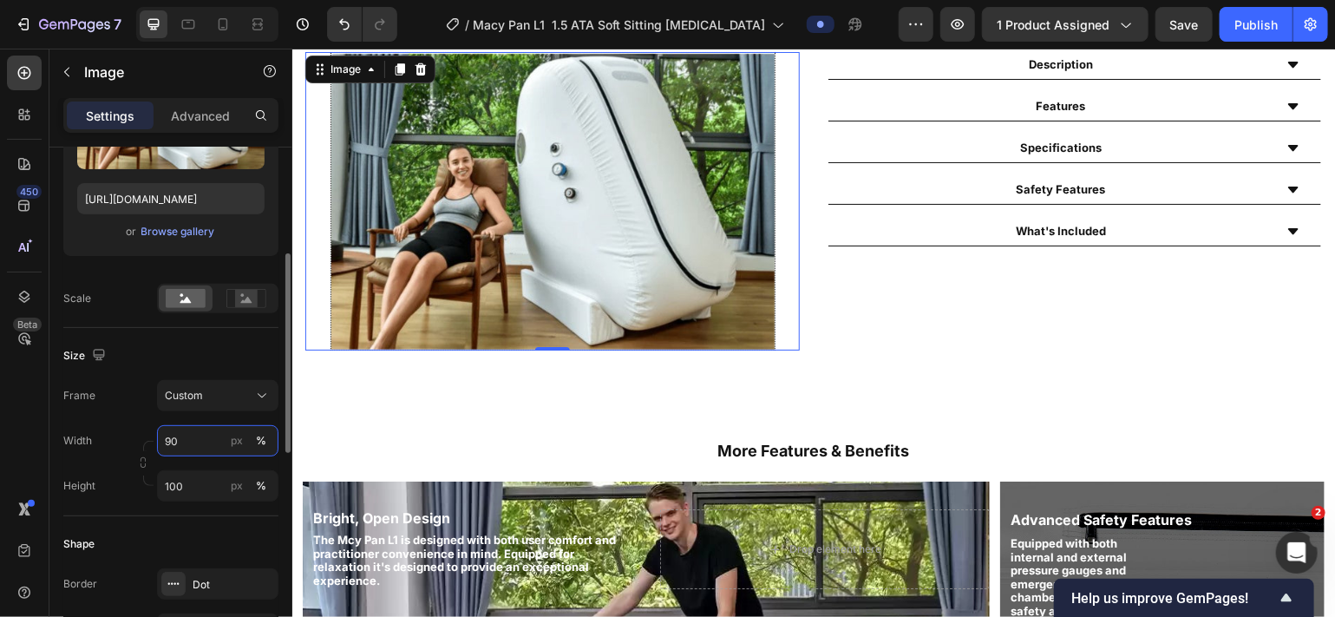
click at [185, 435] on input "90" at bounding box center [217, 440] width 121 height 31
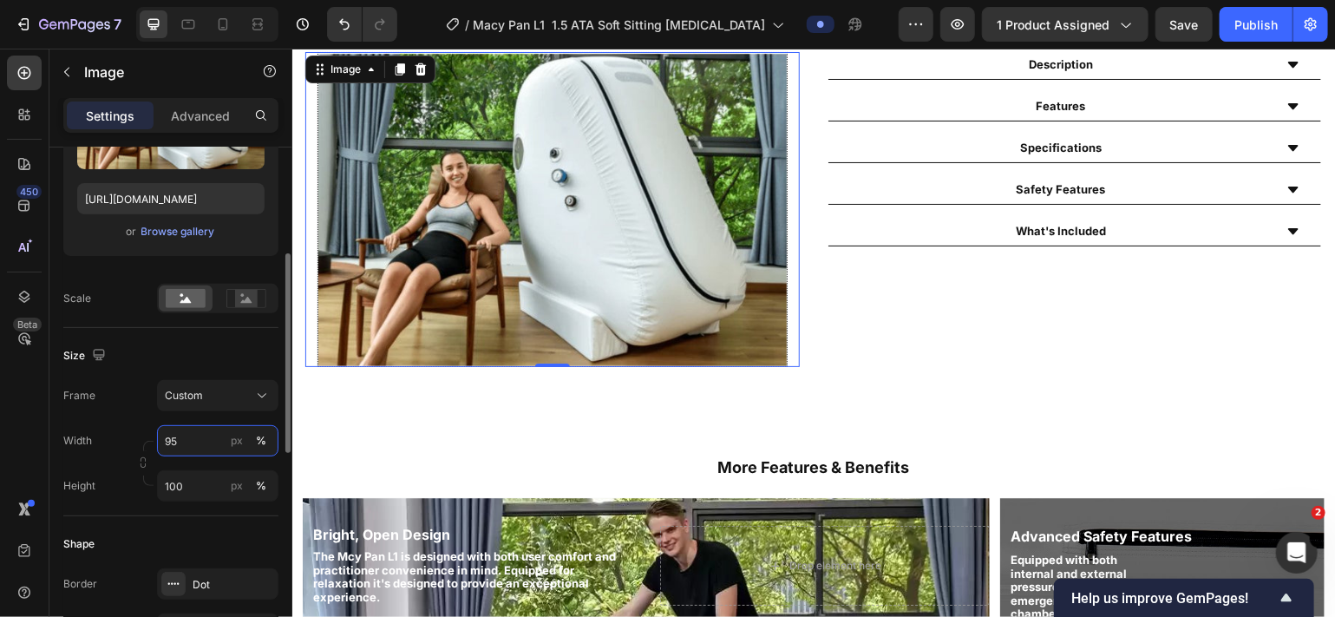
type input "9"
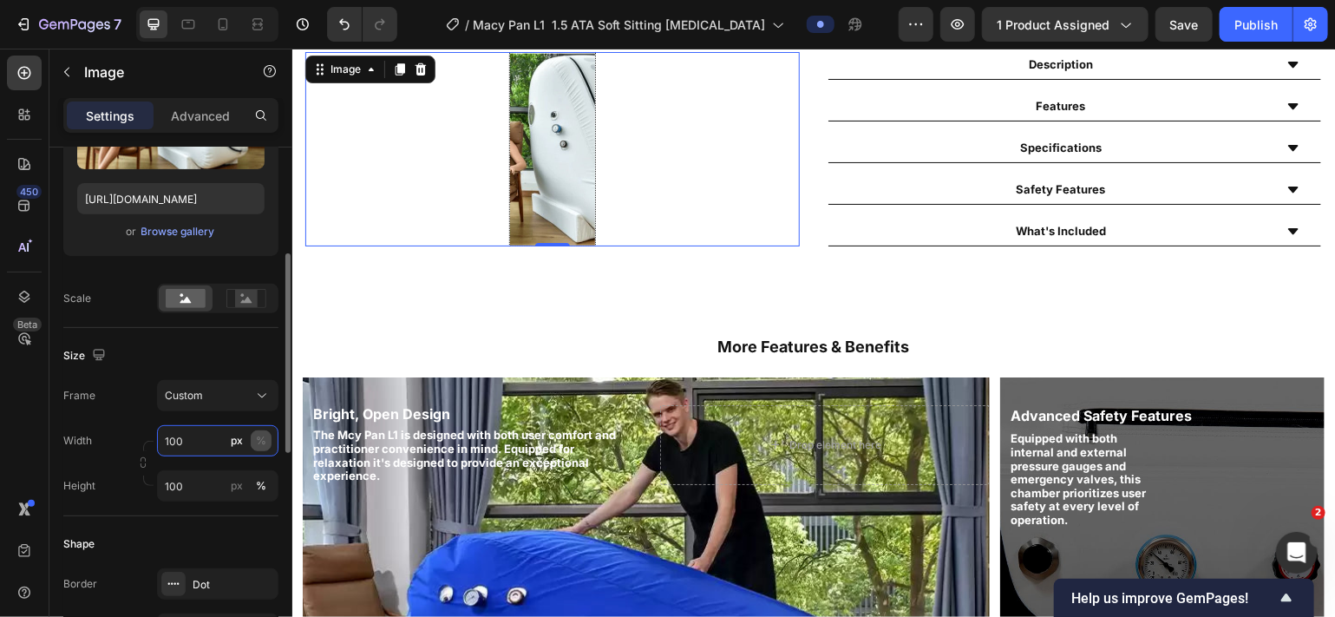
type input "100"
click at [260, 435] on div "%" at bounding box center [261, 441] width 10 height 16
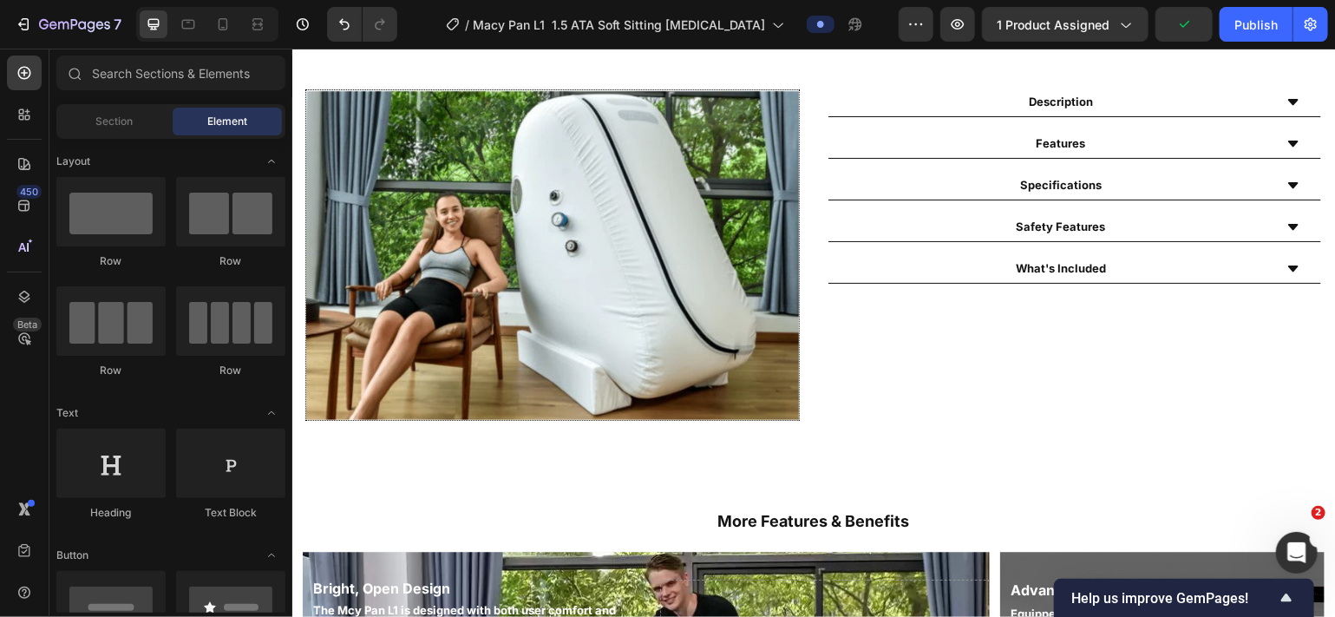
scroll to position [841, 0]
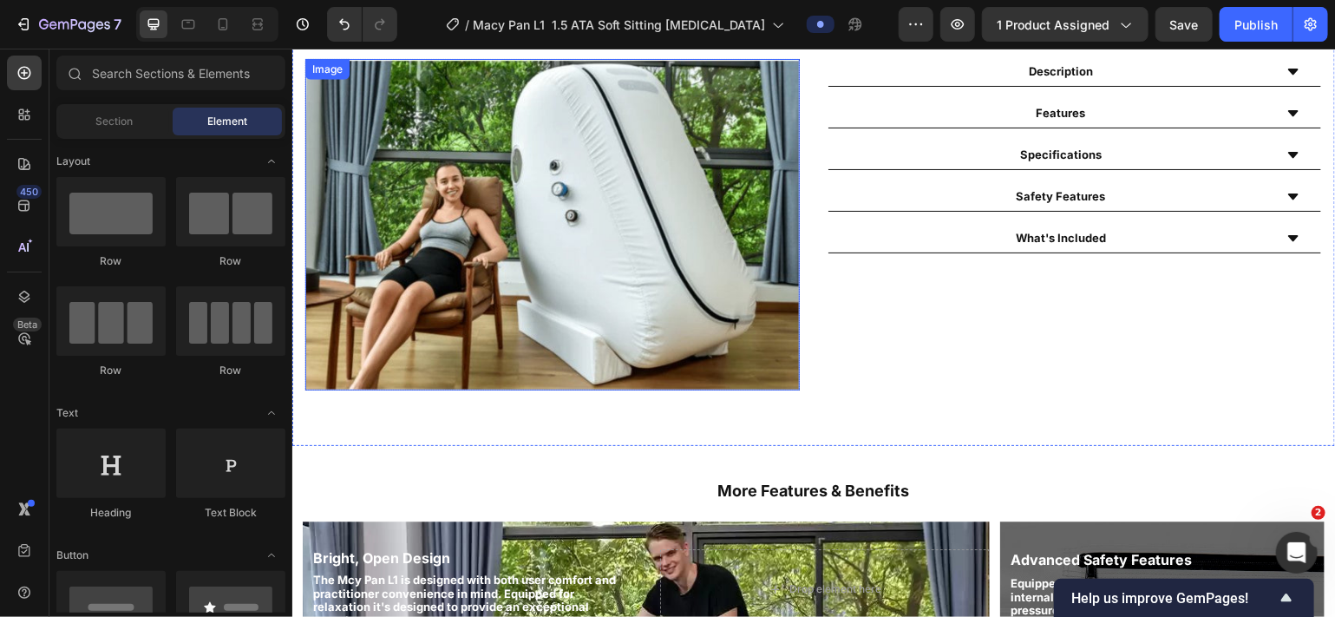
click at [552, 325] on img at bounding box center [551, 224] width 494 height 332
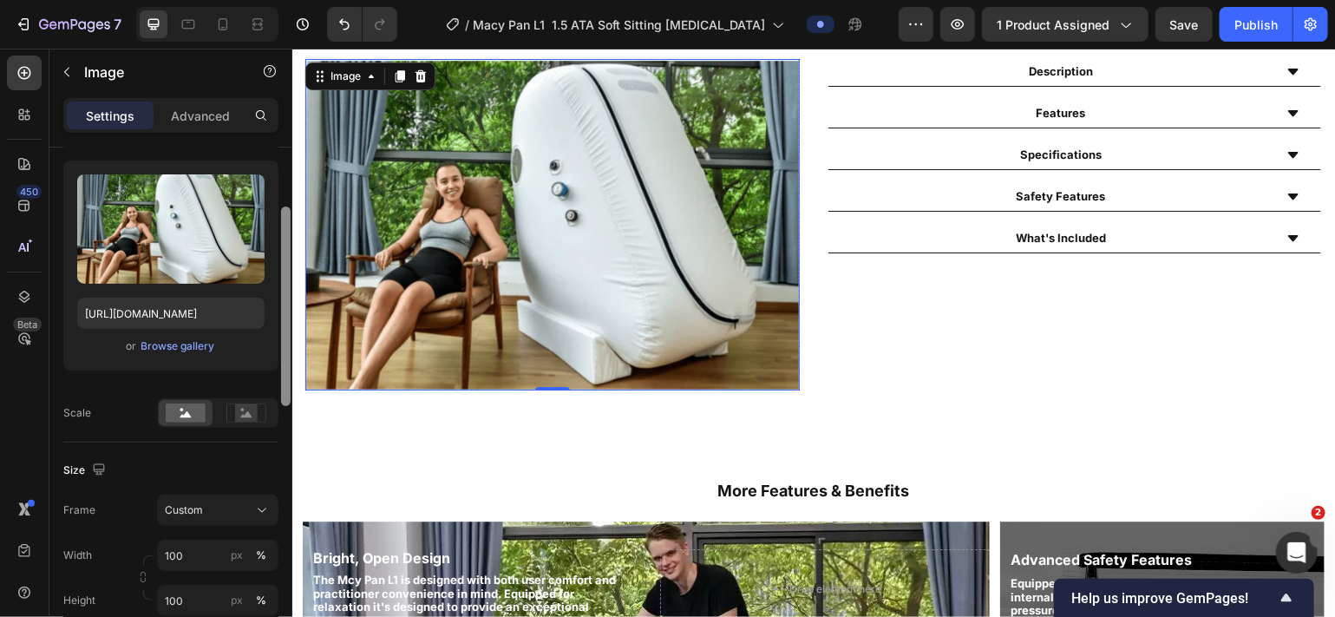
scroll to position [160, 0]
drag, startPoint x: 284, startPoint y: 317, endPoint x: 278, endPoint y: 378, distance: 62.0
click at [279, 378] on div at bounding box center [285, 407] width 13 height 520
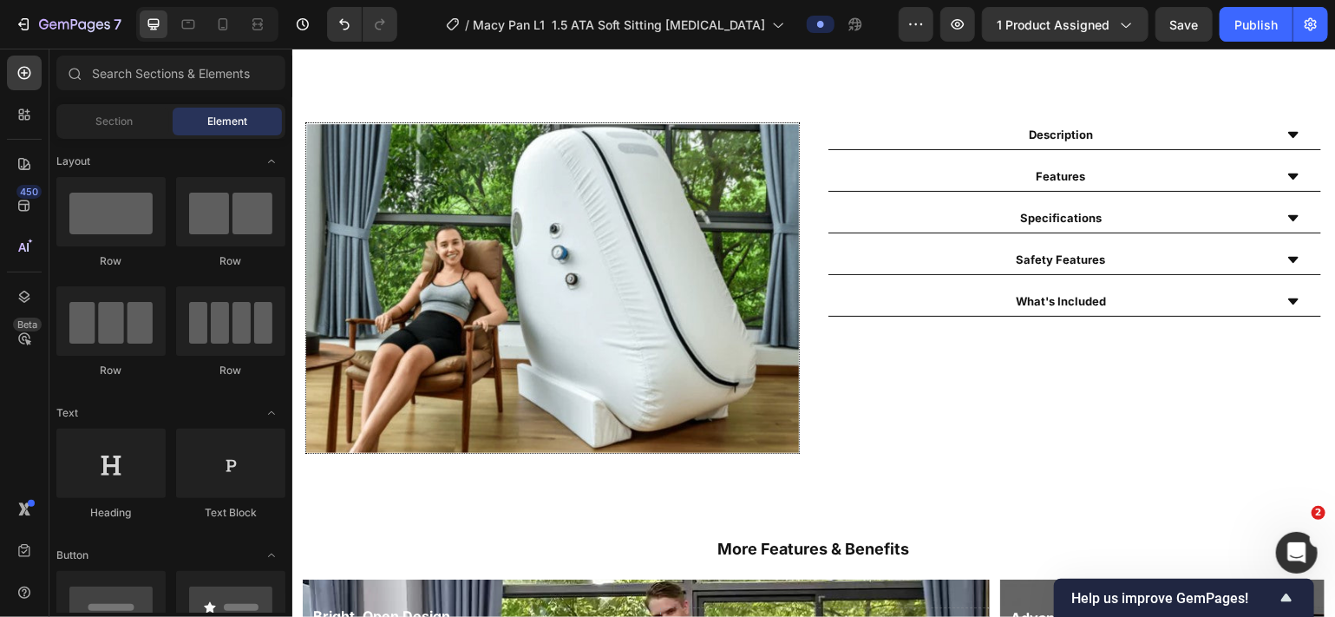
scroll to position [745, 0]
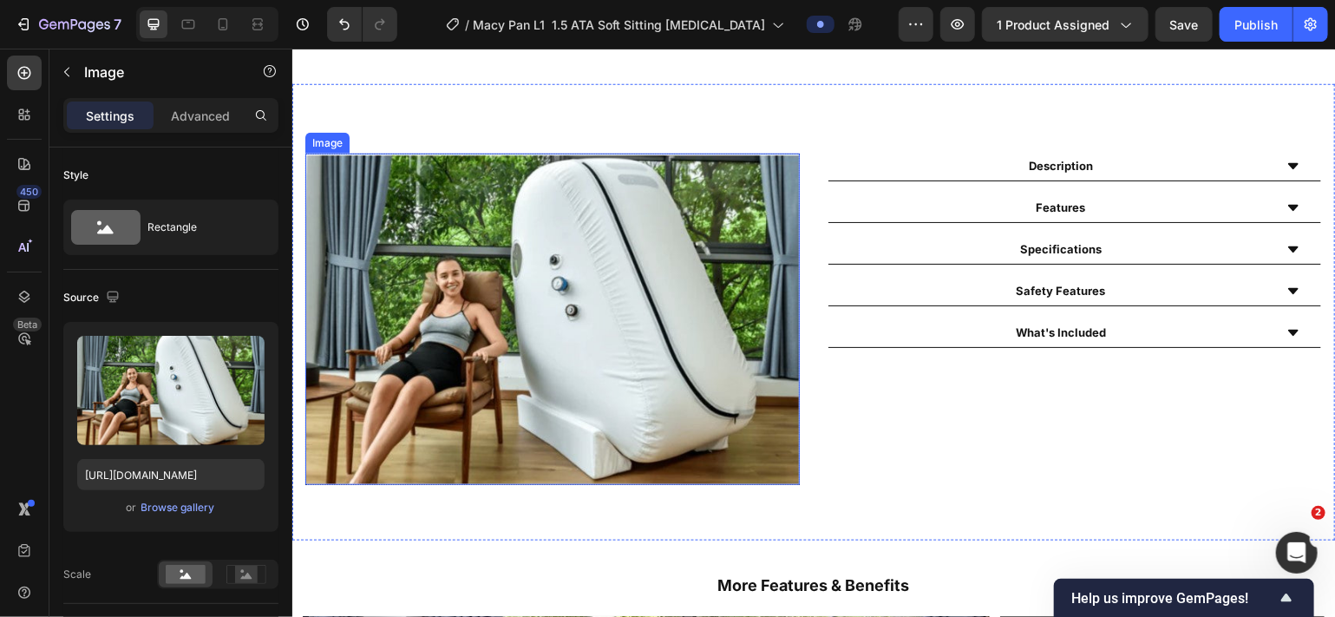
click at [706, 250] on img at bounding box center [551, 319] width 494 height 332
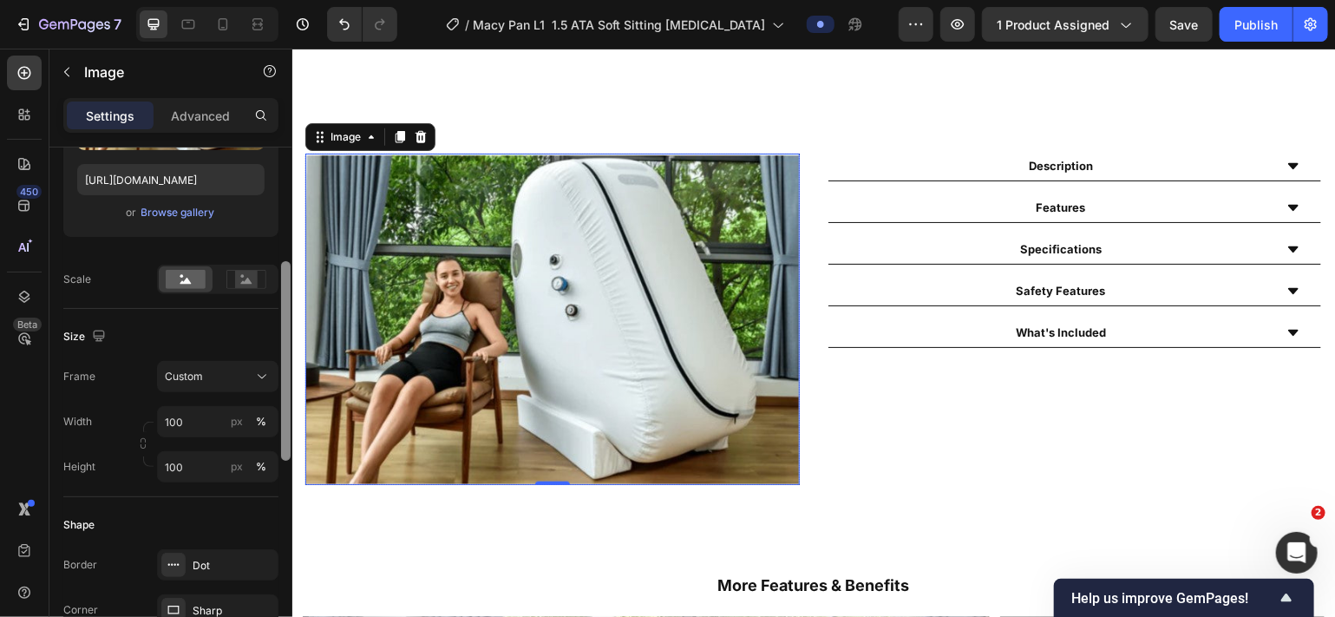
drag, startPoint x: 284, startPoint y: 219, endPoint x: 288, endPoint y: 334, distance: 114.5
click at [288, 334] on div at bounding box center [286, 360] width 10 height 199
click at [250, 375] on div "Custom" at bounding box center [218, 374] width 106 height 17
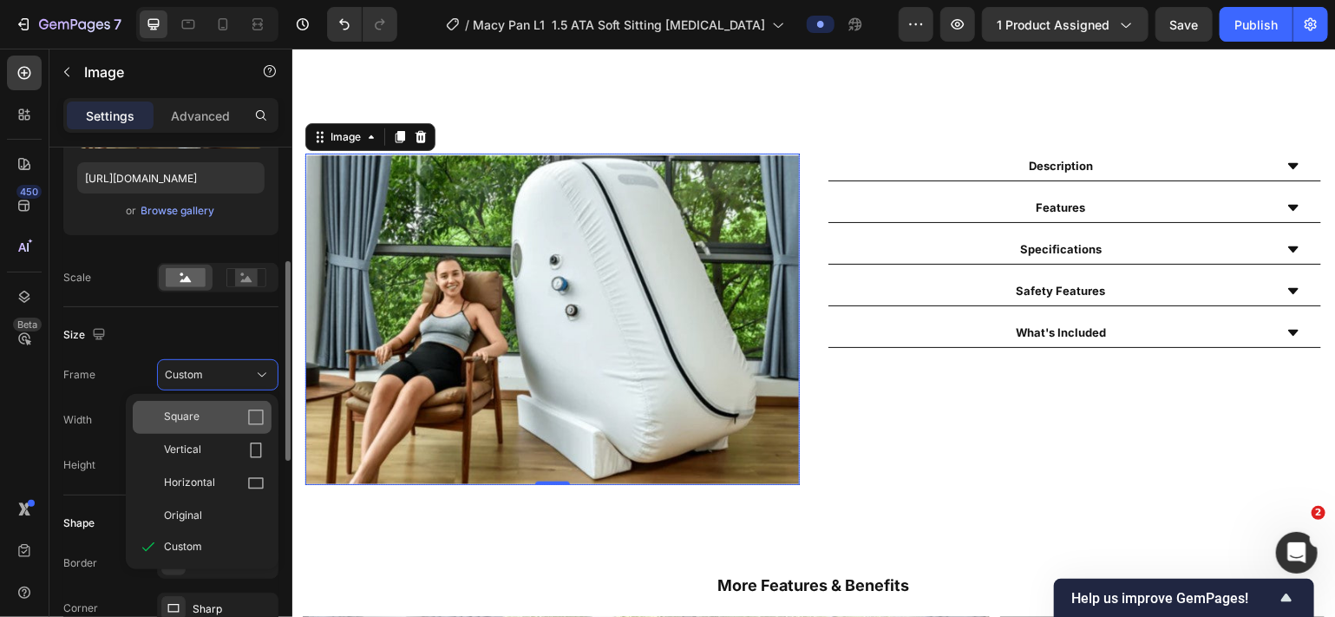
click at [232, 409] on div "Square" at bounding box center [214, 417] width 101 height 17
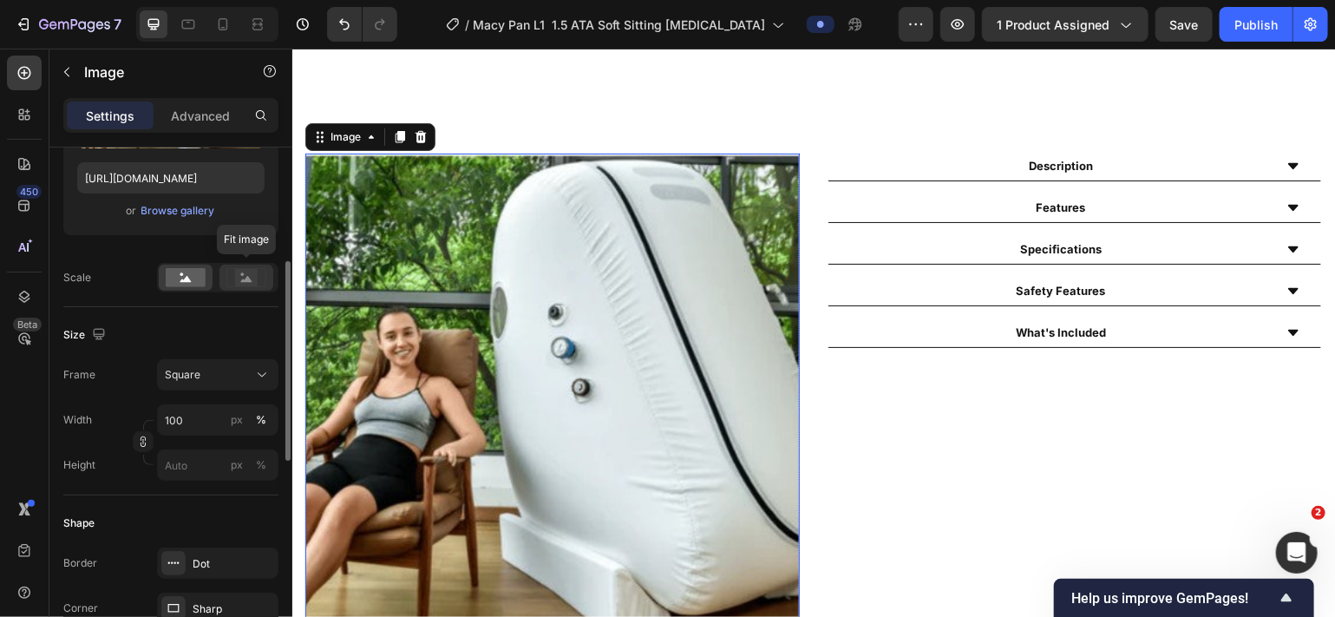
click at [243, 279] on rect at bounding box center [246, 277] width 23 height 17
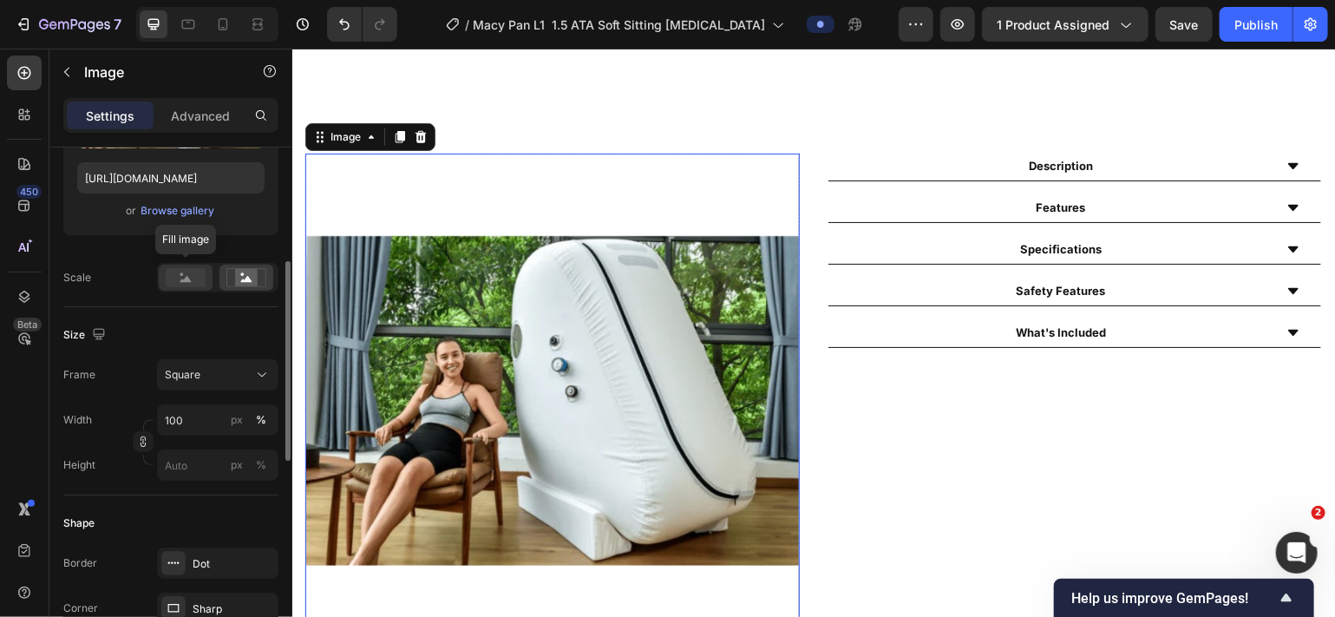
click at [186, 278] on rect at bounding box center [186, 277] width 40 height 19
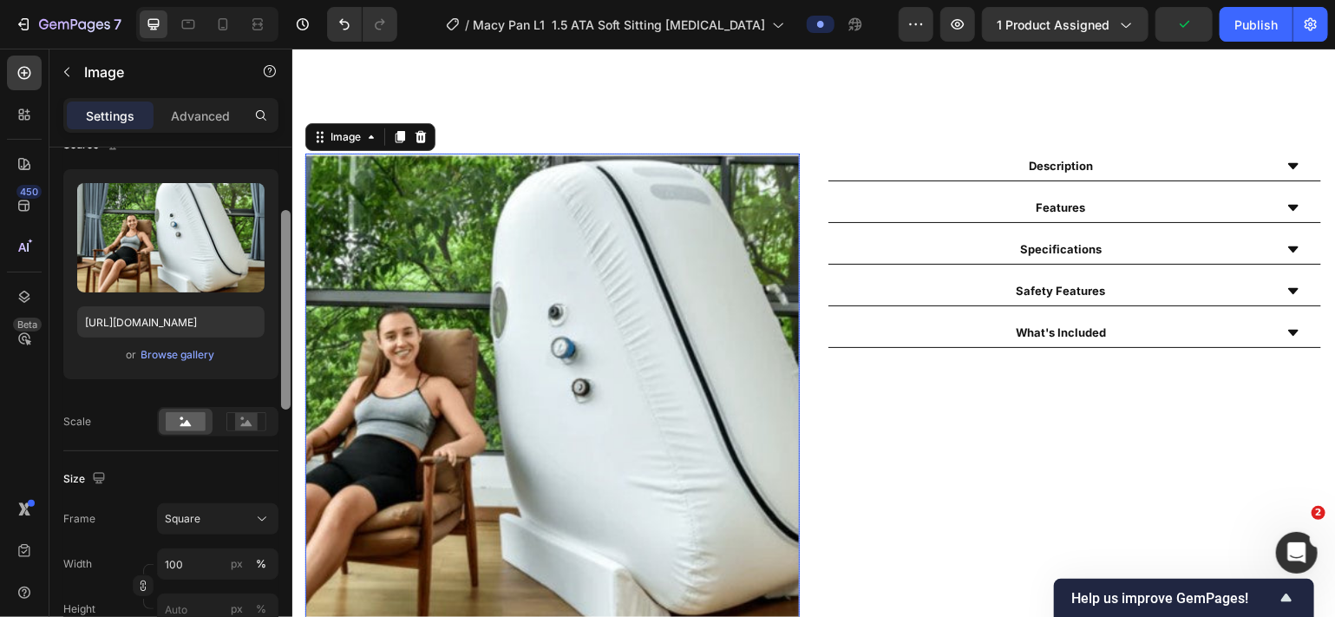
scroll to position [143, 0]
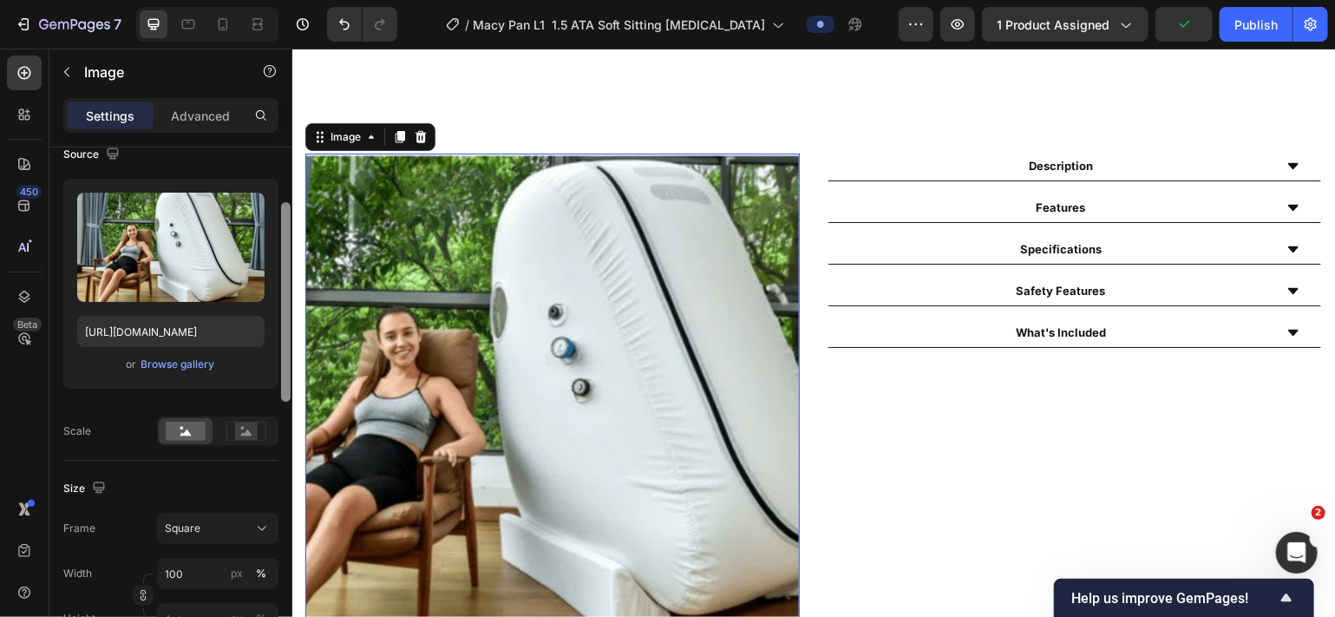
drag, startPoint x: 285, startPoint y: 286, endPoint x: 285, endPoint y: 227, distance: 59.0
click at [285, 227] on div at bounding box center [286, 301] width 10 height 199
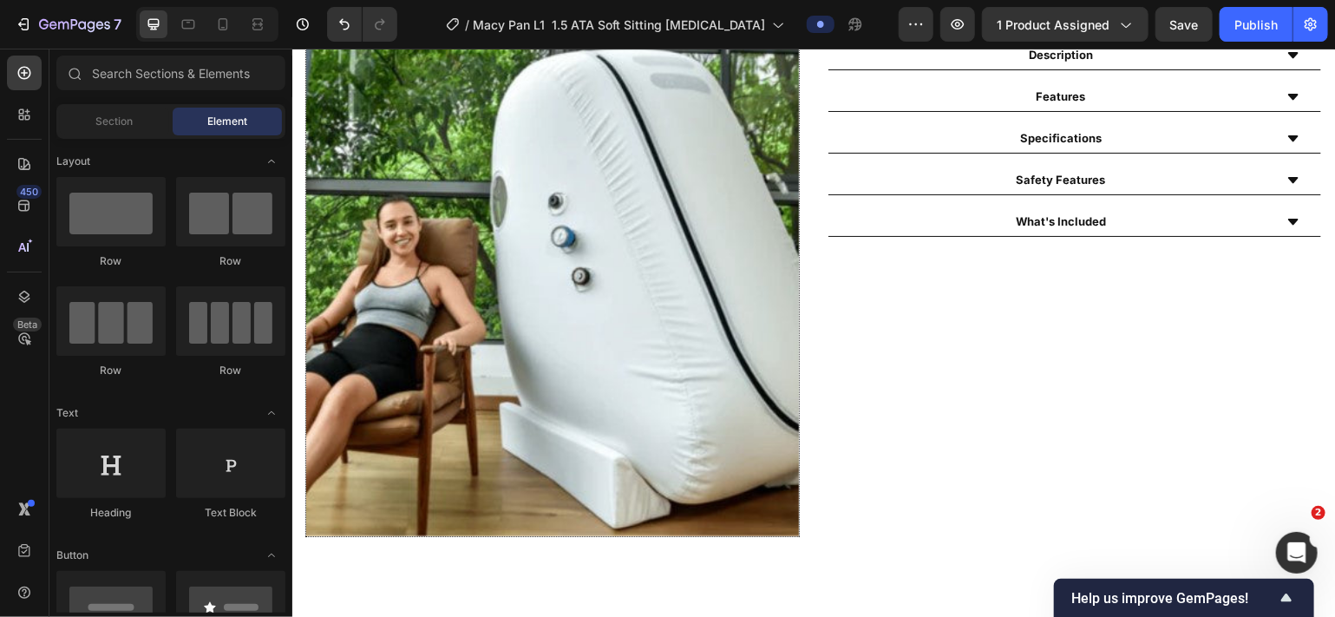
scroll to position [872, 0]
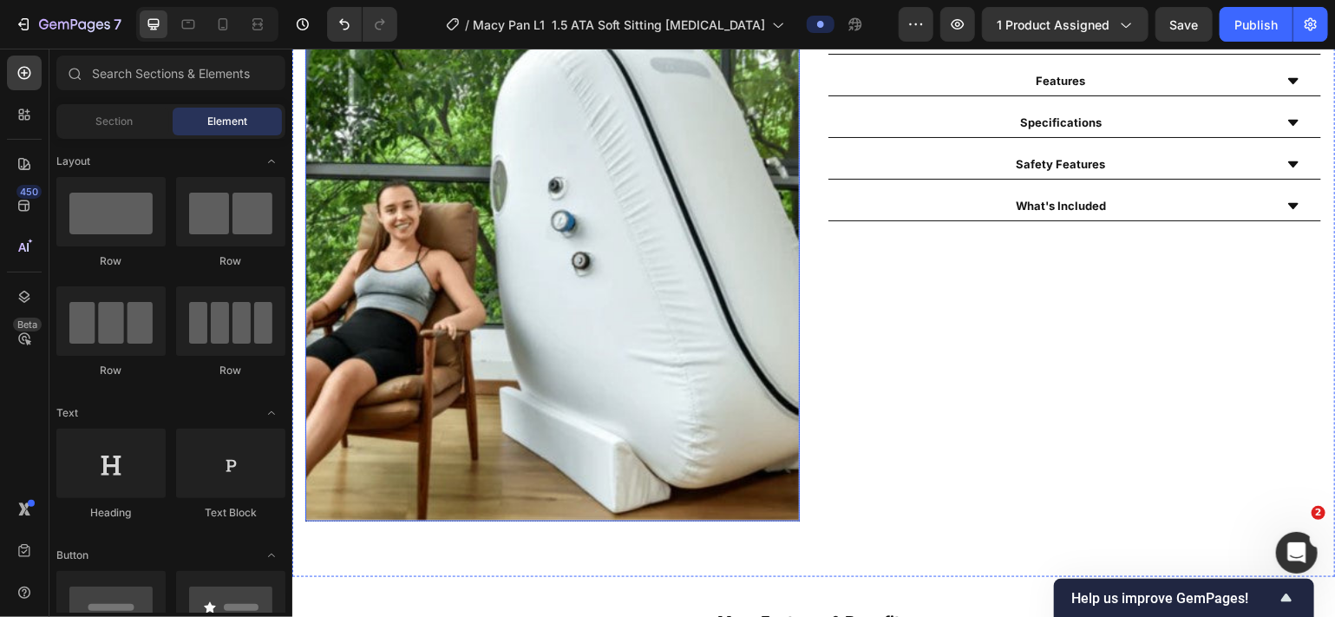
click at [518, 238] on img at bounding box center [551, 273] width 494 height 494
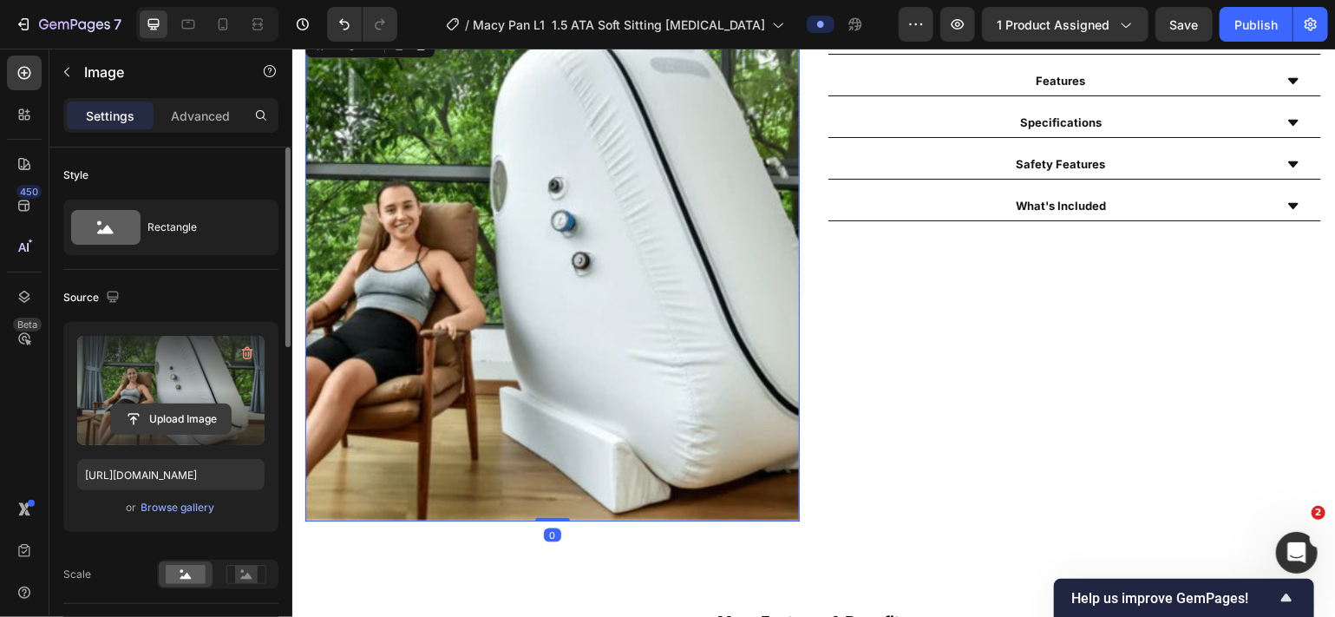
click at [175, 415] on input "file" at bounding box center [171, 418] width 120 height 29
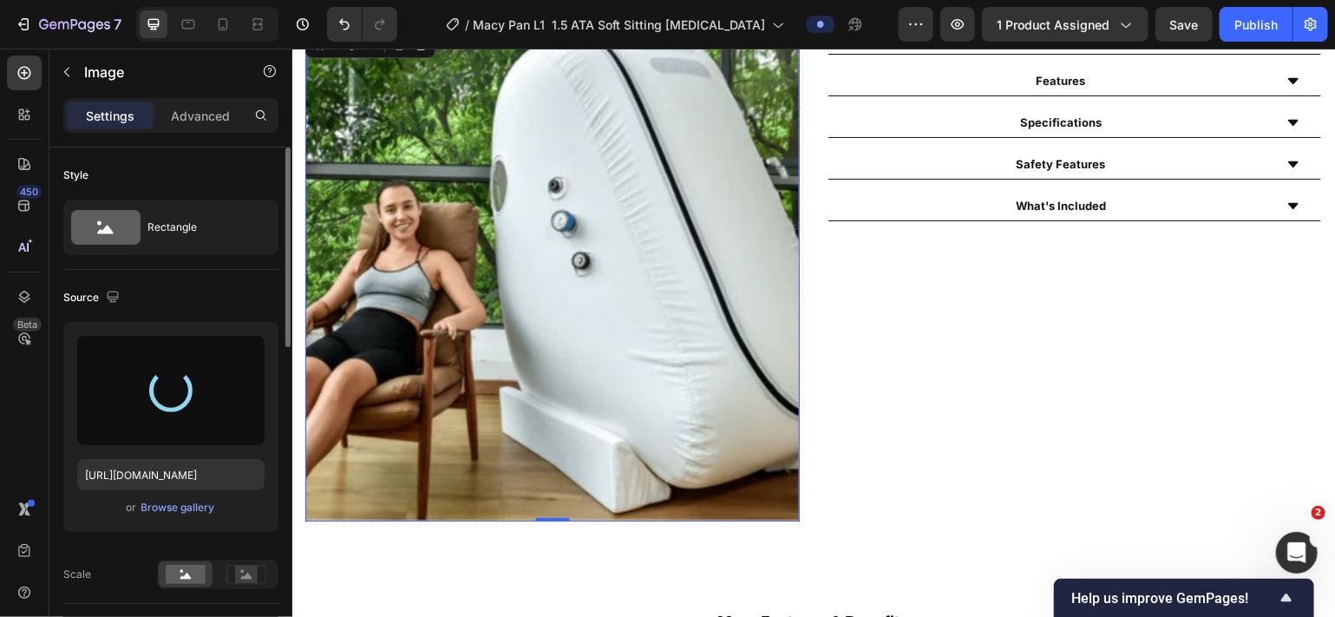
type input "[URL][DOMAIN_NAME]"
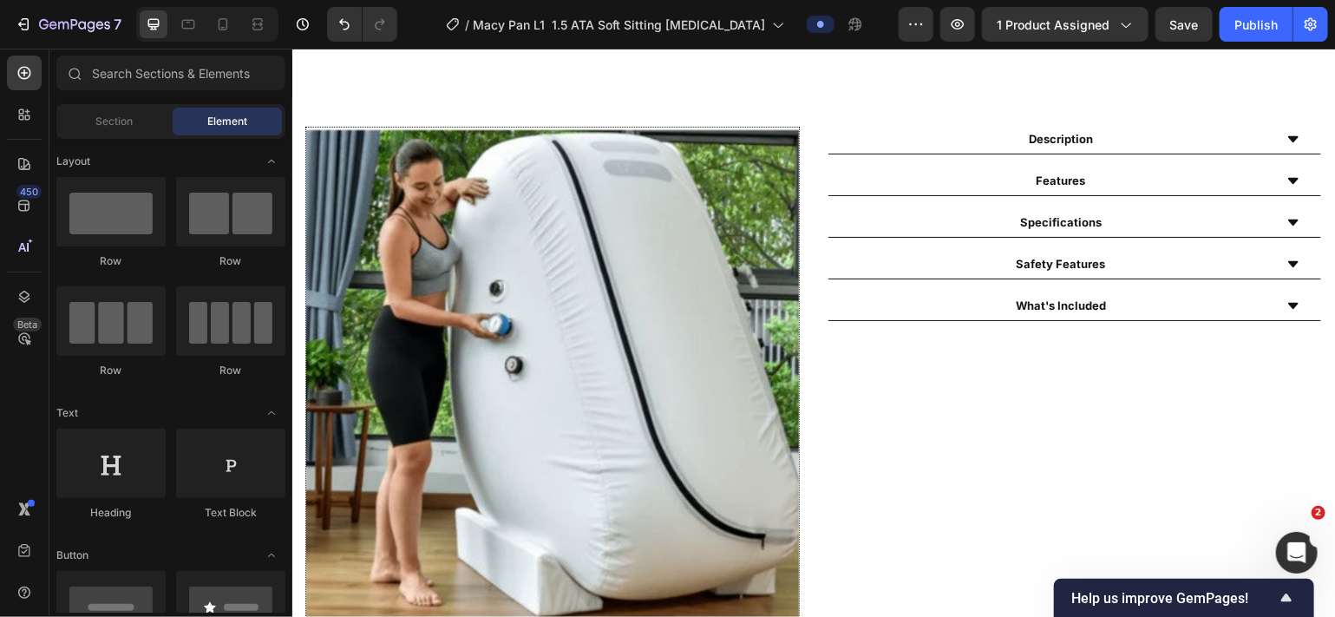
scroll to position [788, 0]
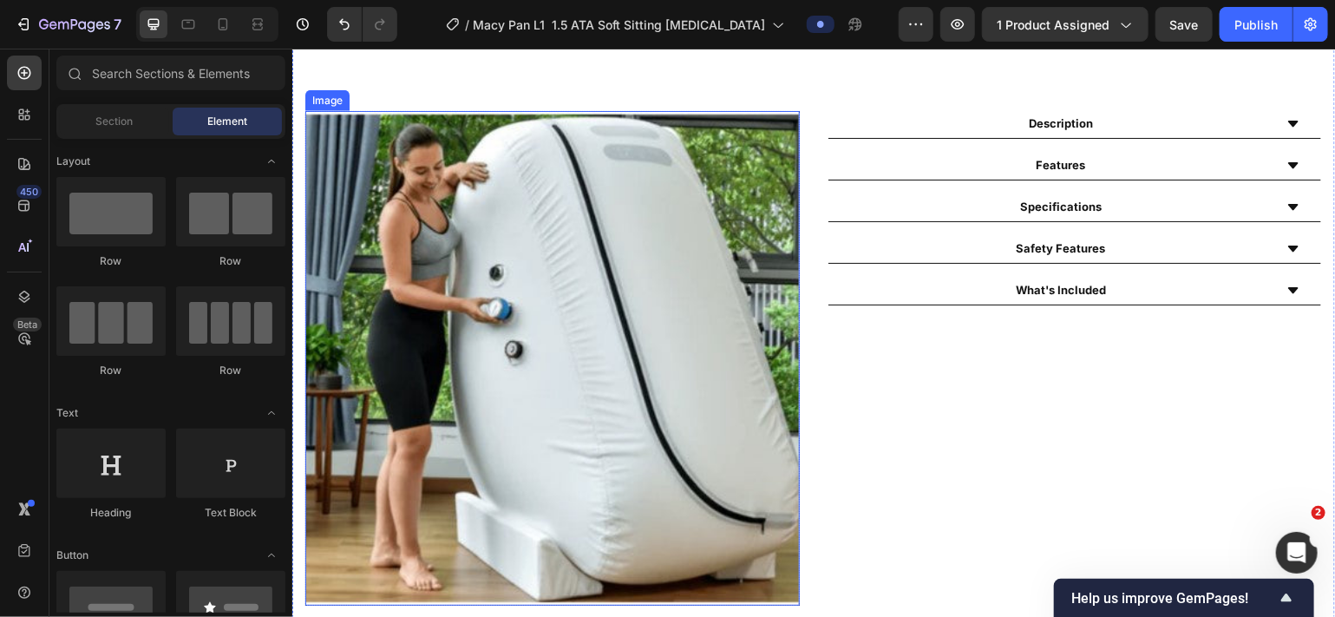
click at [668, 337] on img at bounding box center [551, 357] width 494 height 494
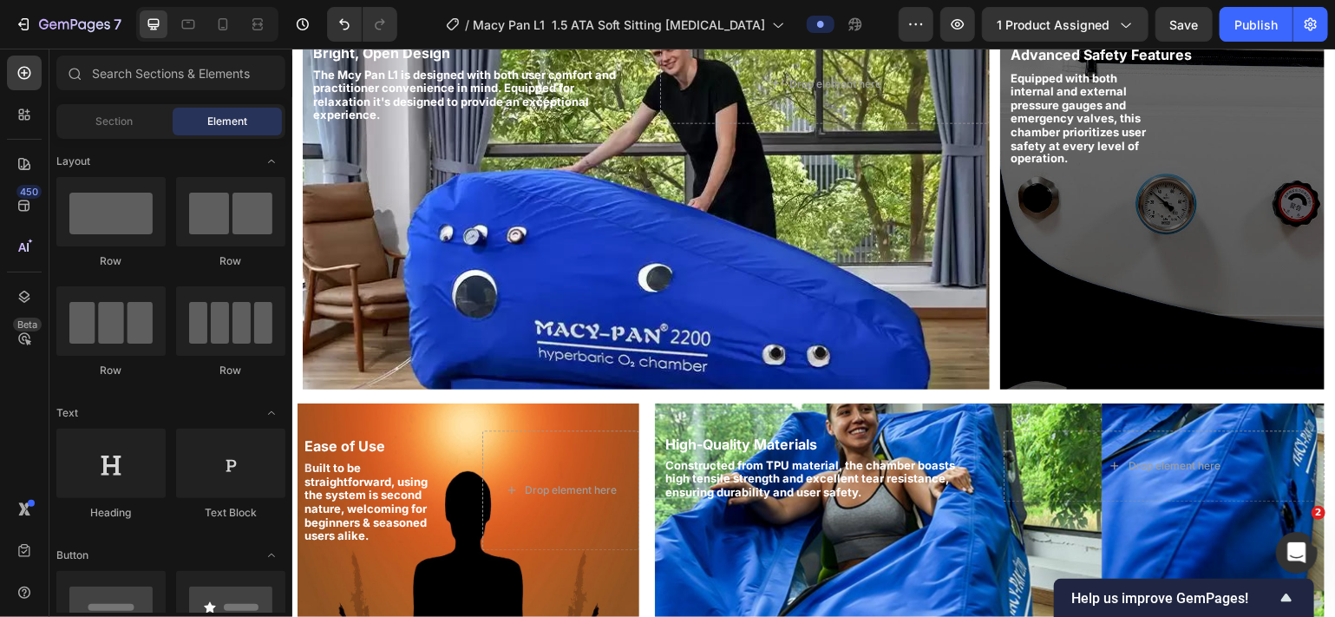
scroll to position [1452, 0]
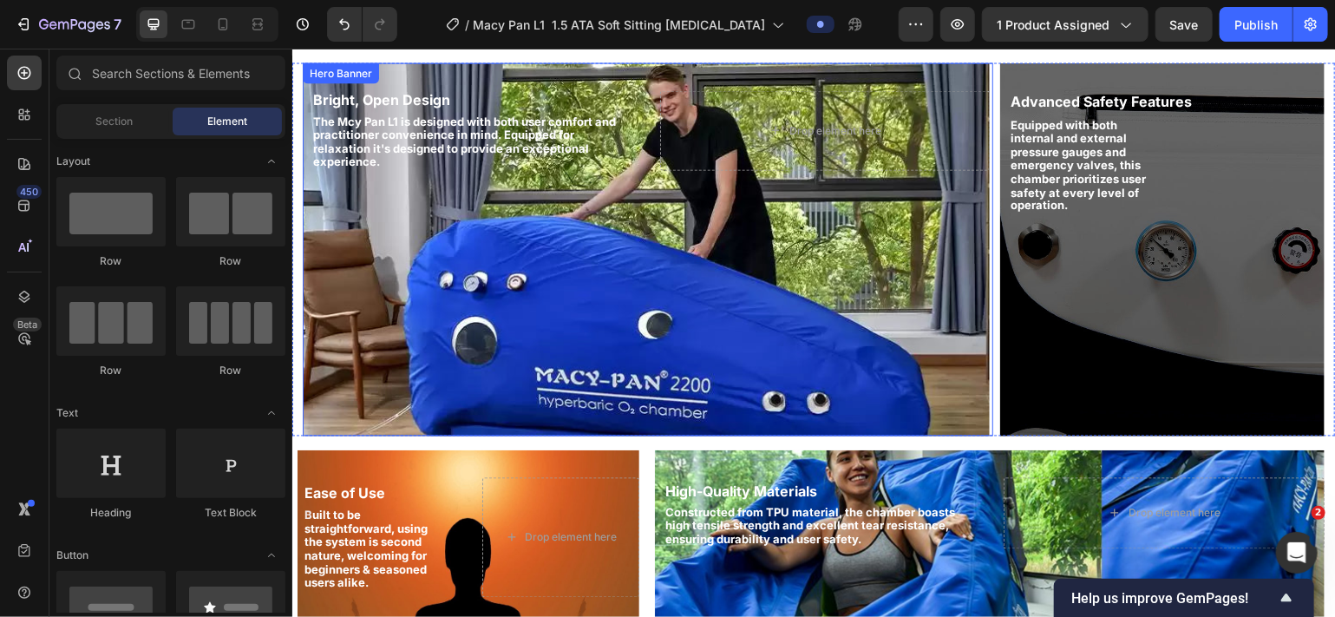
click at [738, 265] on div "Background Image" at bounding box center [645, 248] width 687 height 373
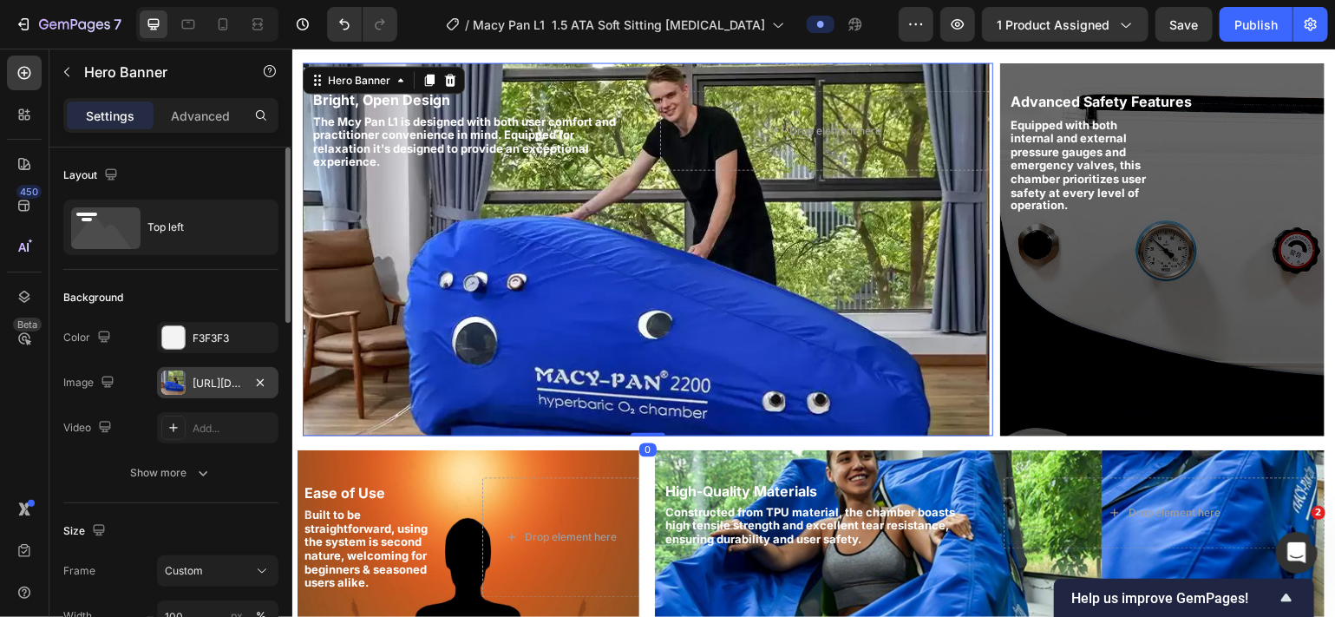
click at [219, 376] on div "[URL][DOMAIN_NAME]" at bounding box center [218, 384] width 50 height 16
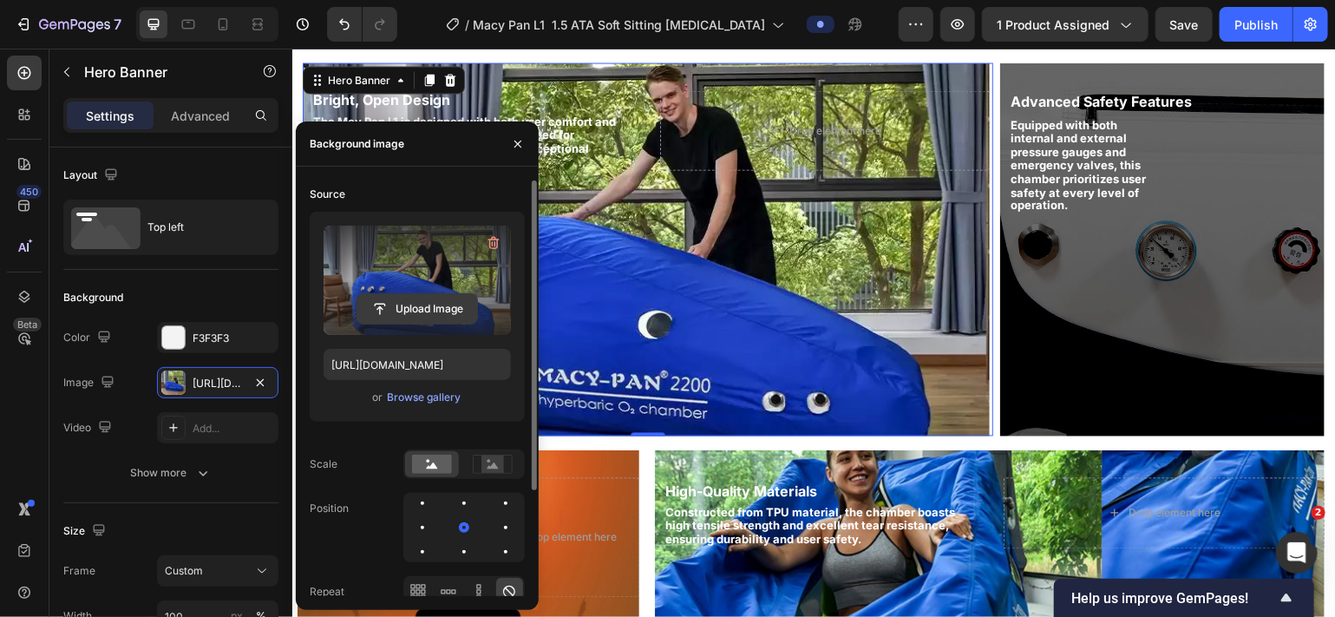
click at [405, 315] on input "file" at bounding box center [417, 308] width 120 height 29
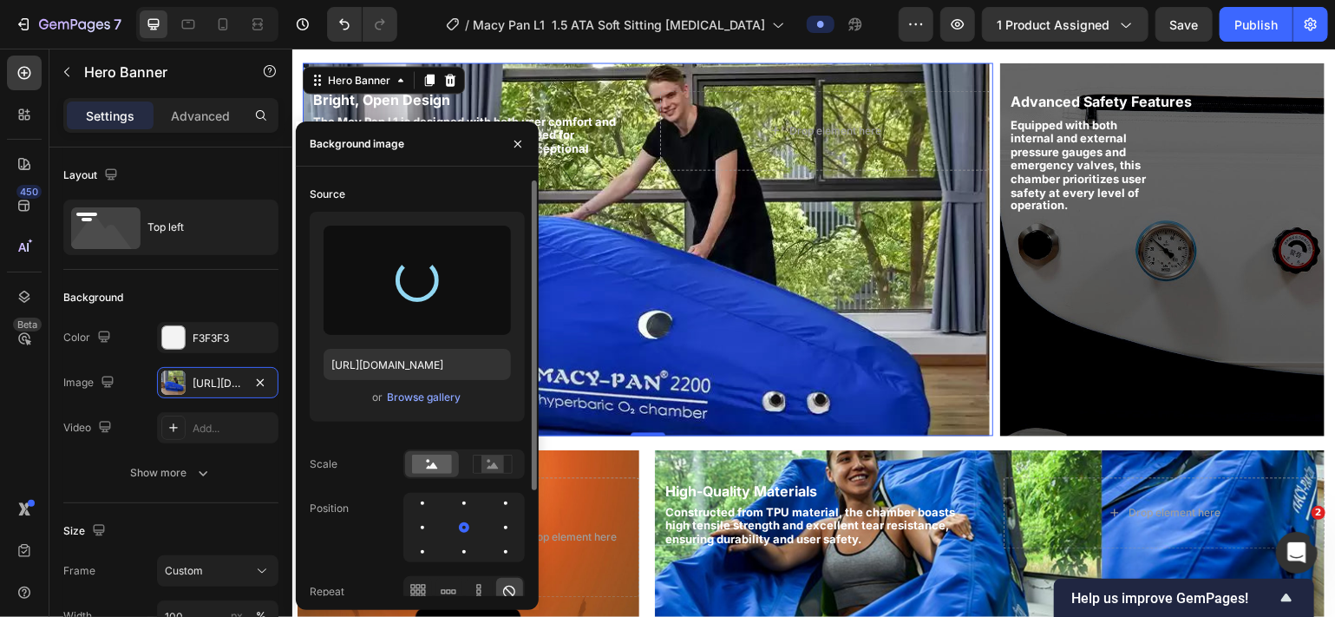
type input "[URL][DOMAIN_NAME]"
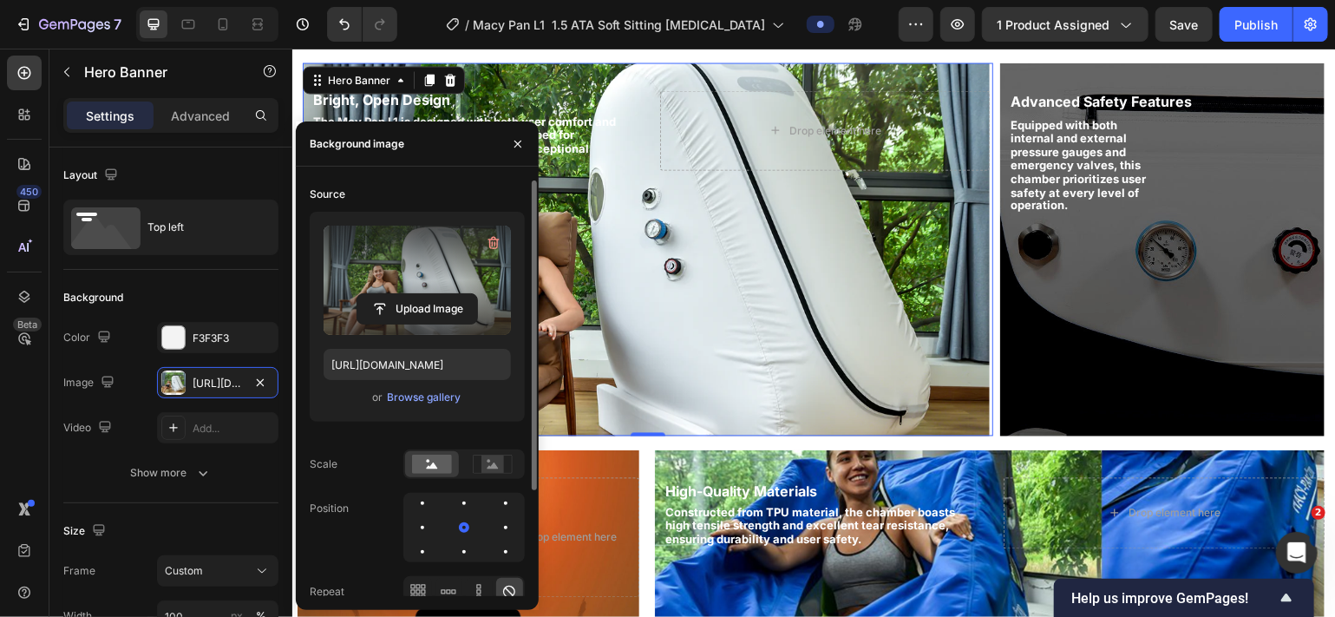
click at [942, 265] on div "Background Image" at bounding box center [645, 248] width 687 height 373
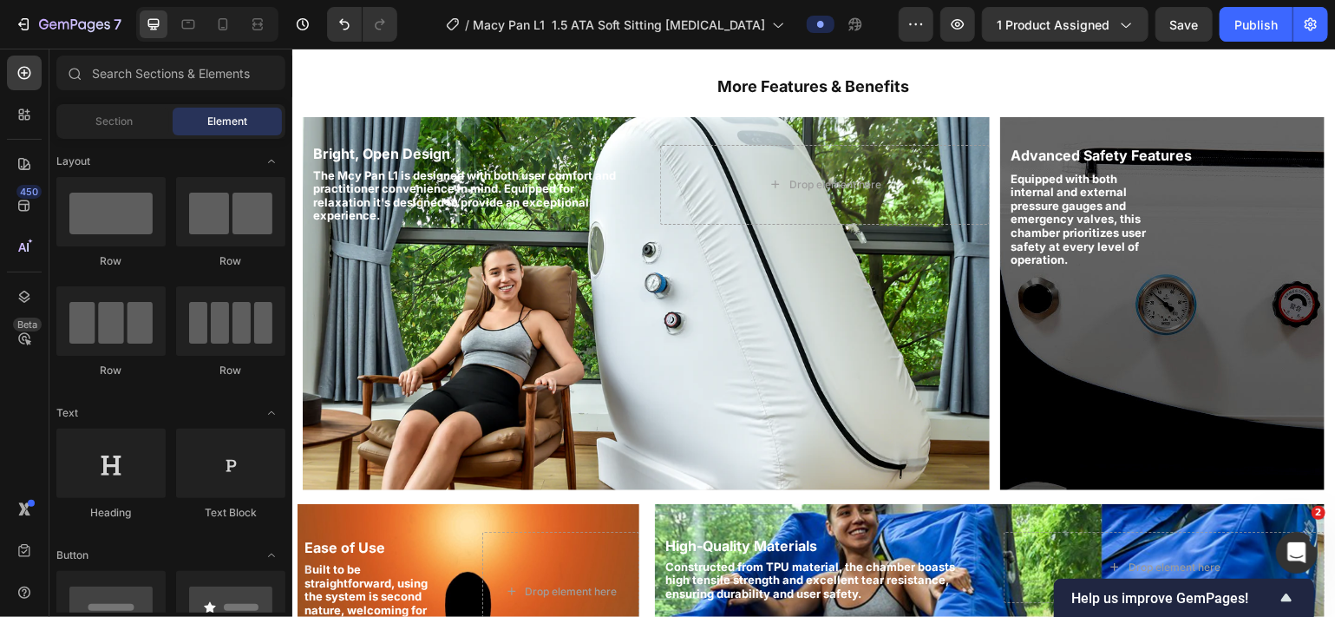
scroll to position [1632, 0]
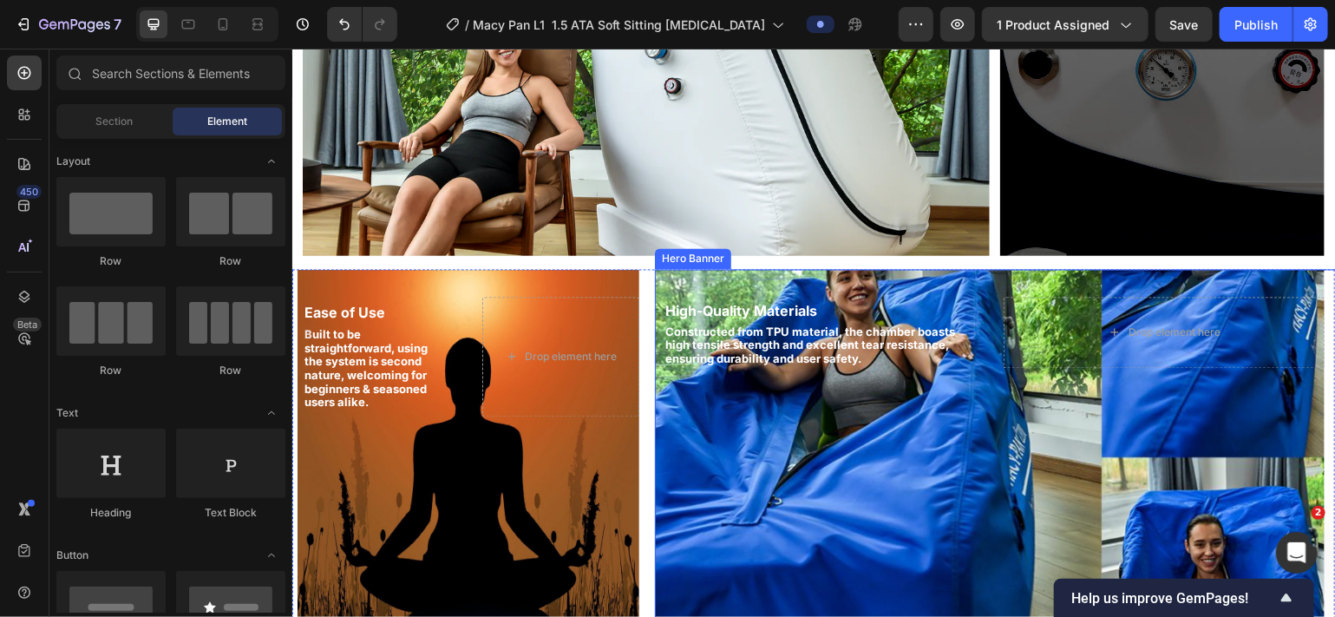
click at [970, 448] on div "Background Image" at bounding box center [989, 455] width 670 height 373
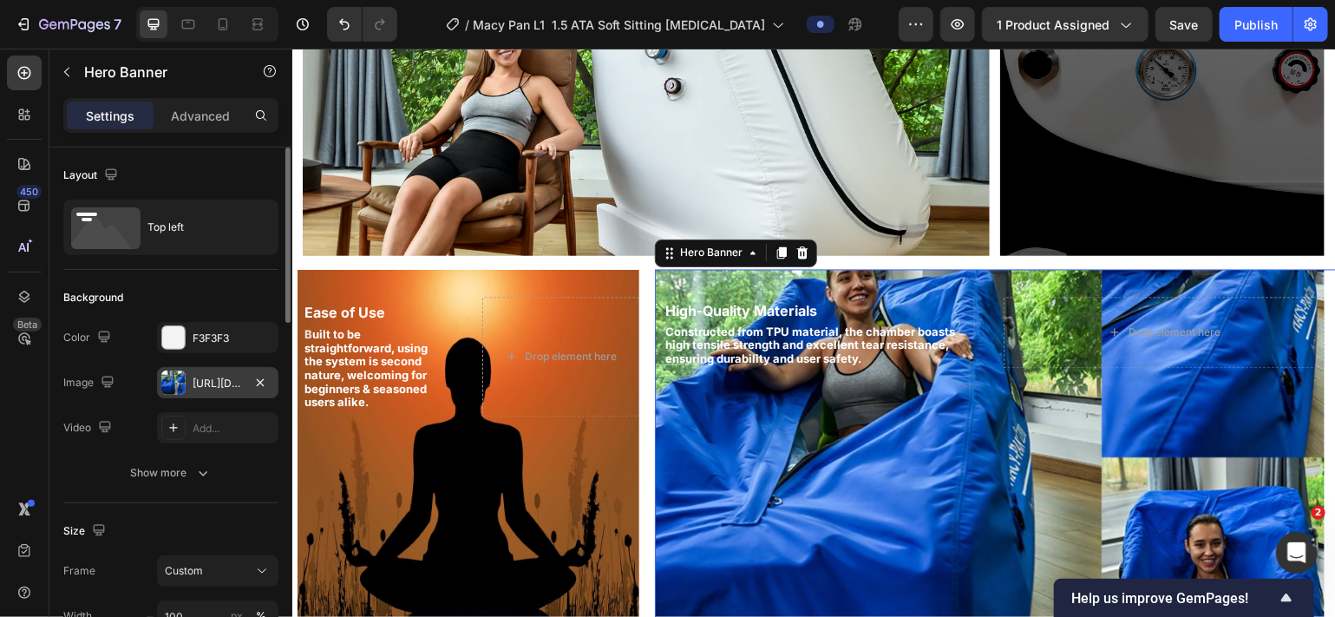
click at [222, 380] on div "[URL][DOMAIN_NAME]" at bounding box center [218, 384] width 50 height 16
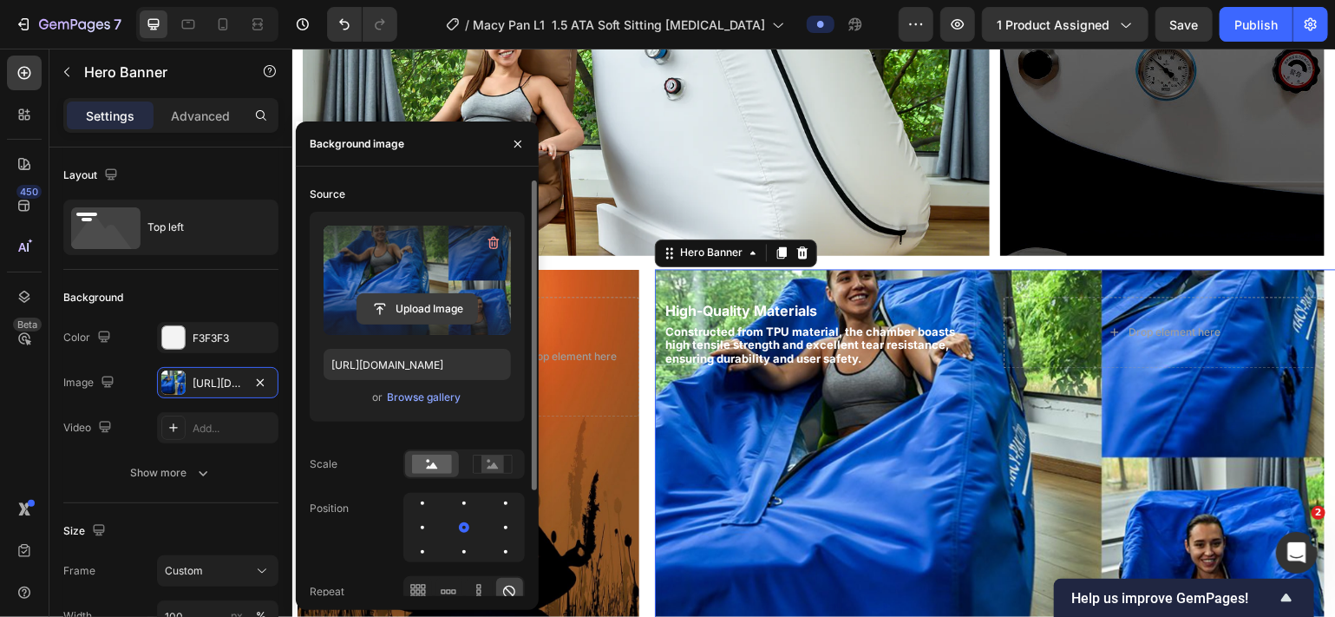
click at [402, 302] on input "file" at bounding box center [417, 308] width 120 height 29
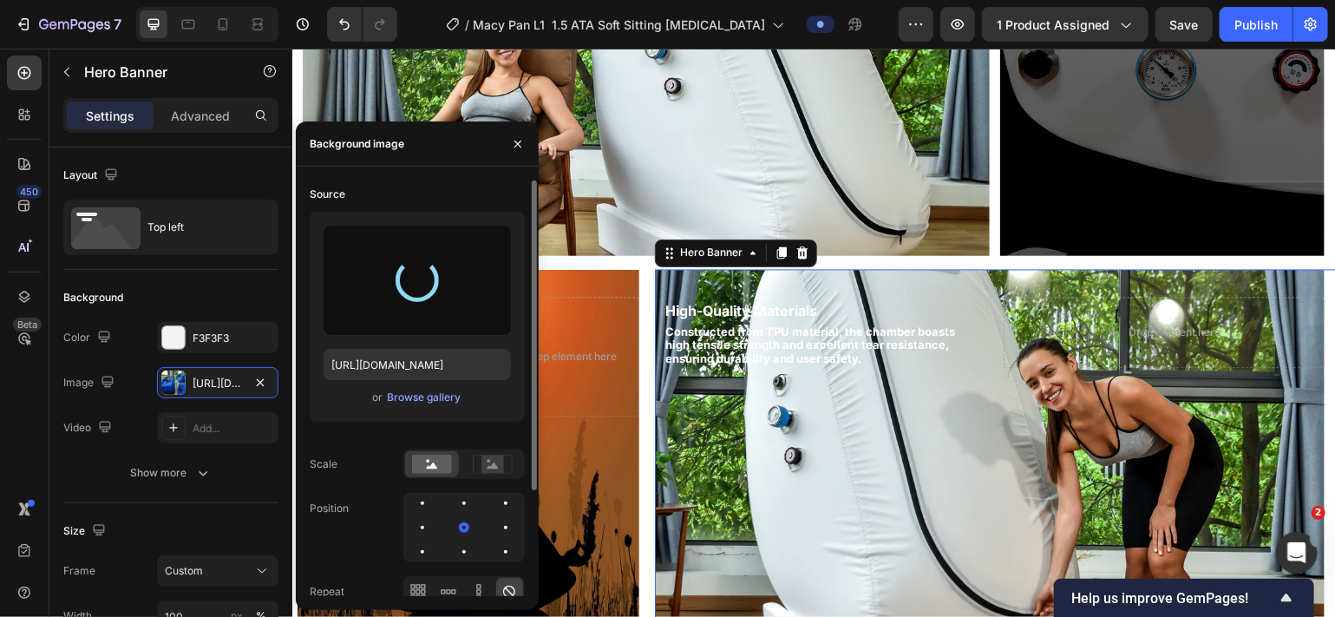
type input "[URL][DOMAIN_NAME]"
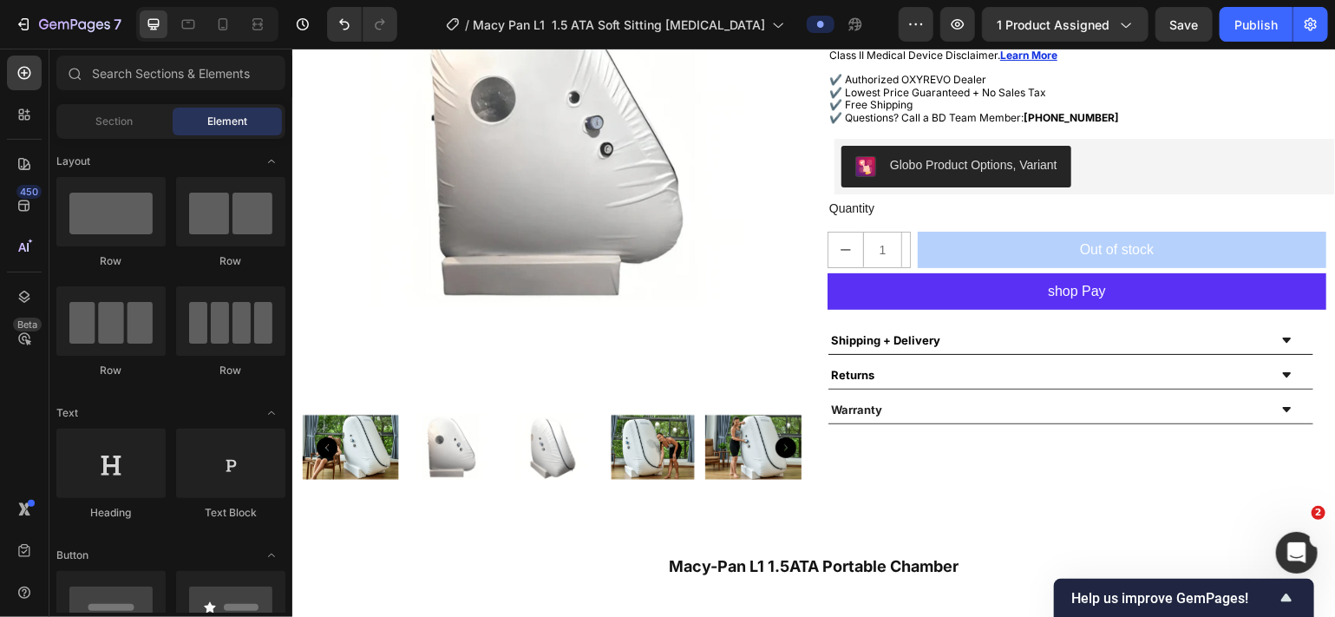
scroll to position [118, 0]
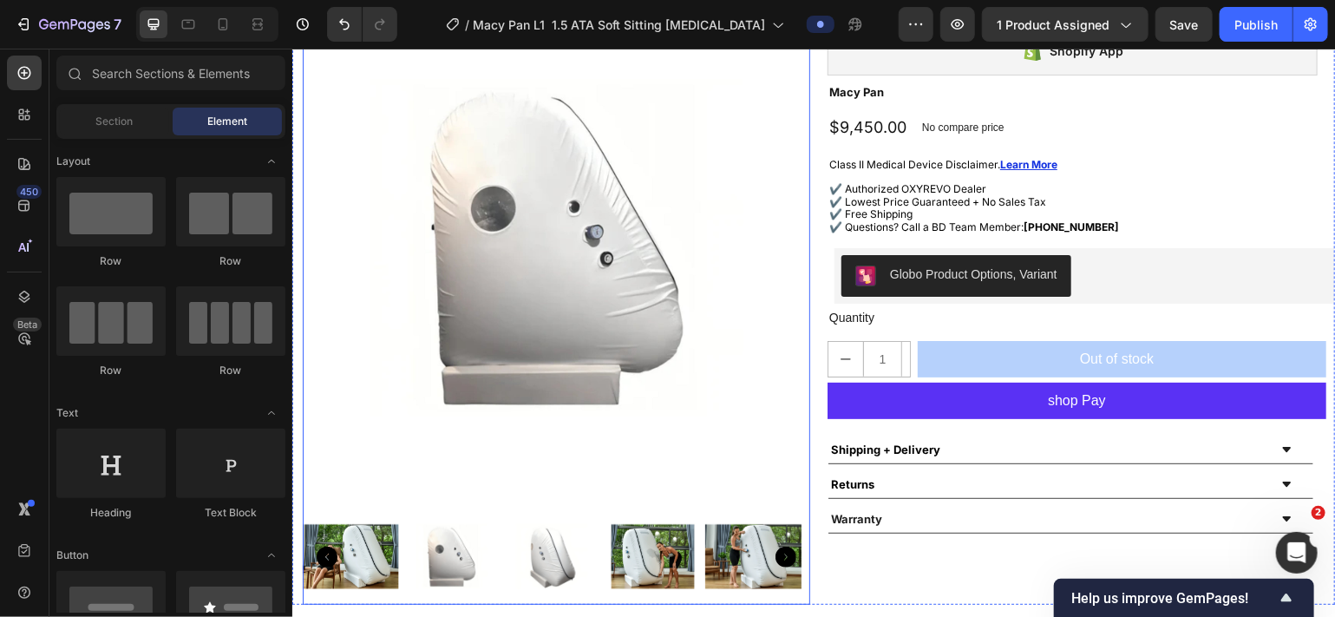
click at [447, 448] on img at bounding box center [450, 555] width 96 height 96
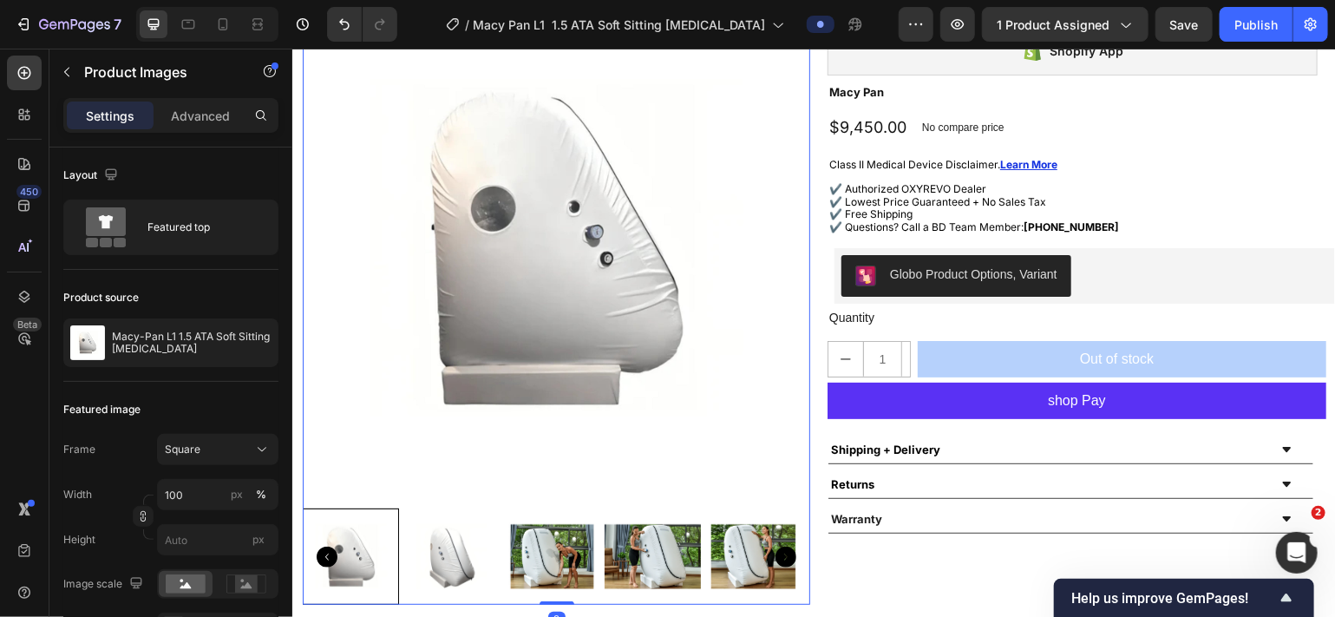
click at [458, 448] on img at bounding box center [450, 555] width 96 height 96
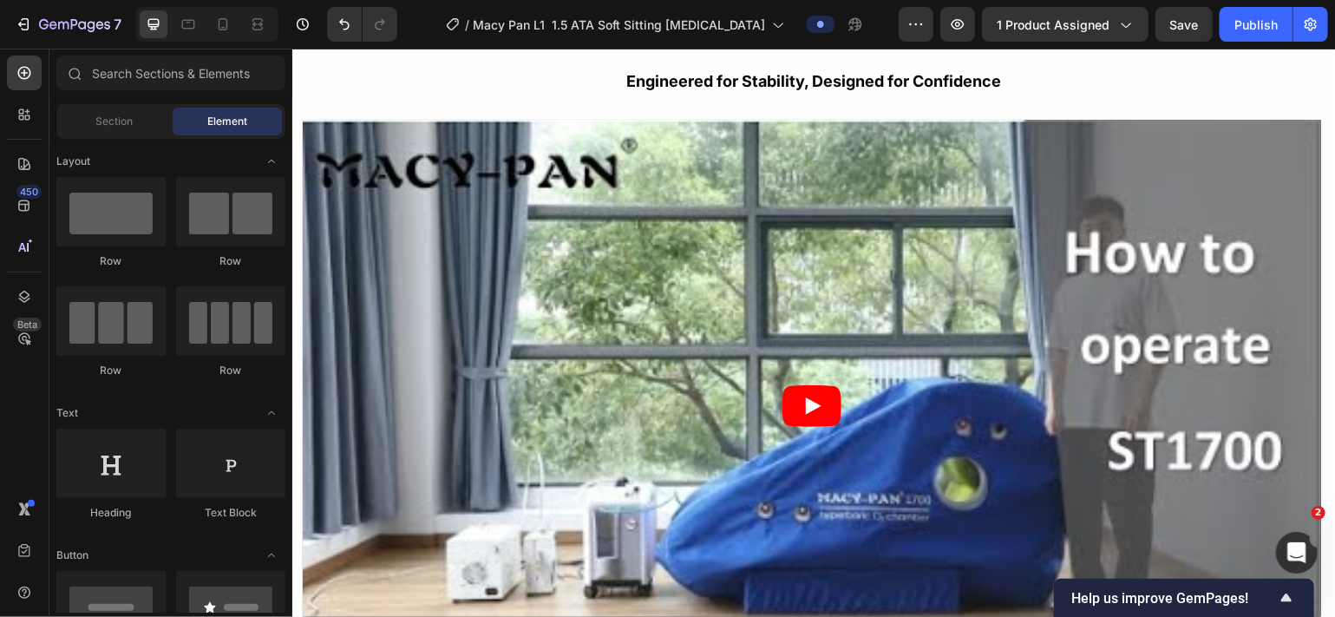
scroll to position [3304, 0]
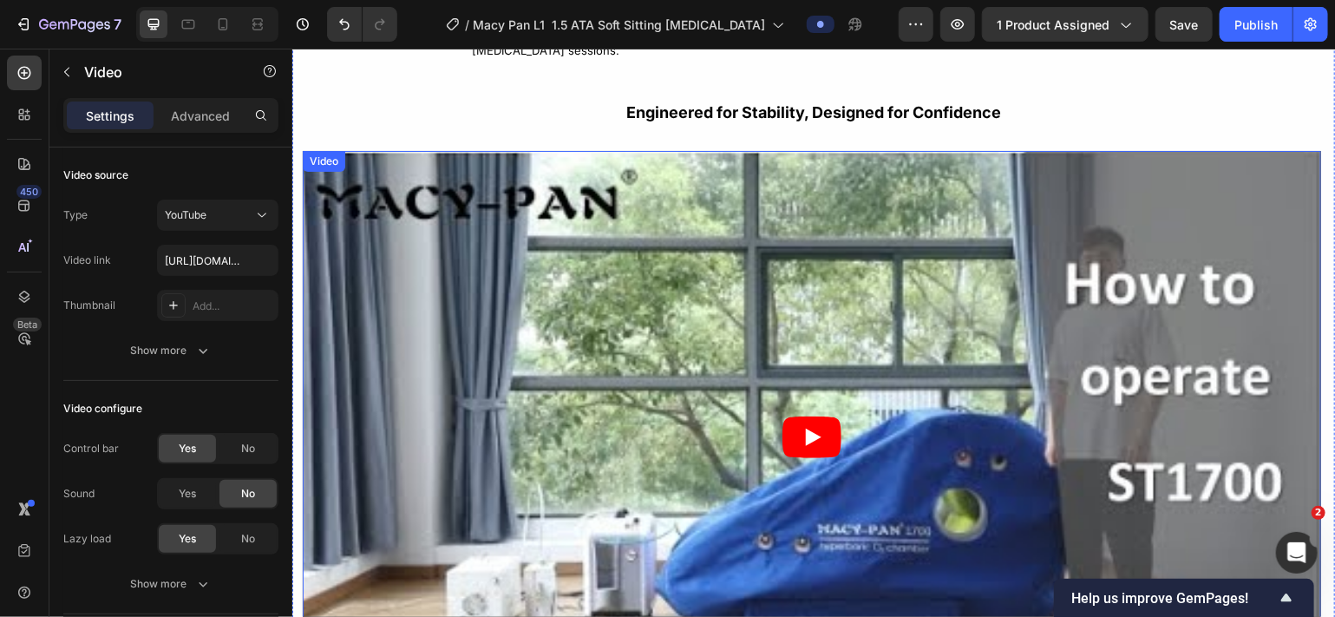
click at [683, 346] on article at bounding box center [811, 436] width 1018 height 572
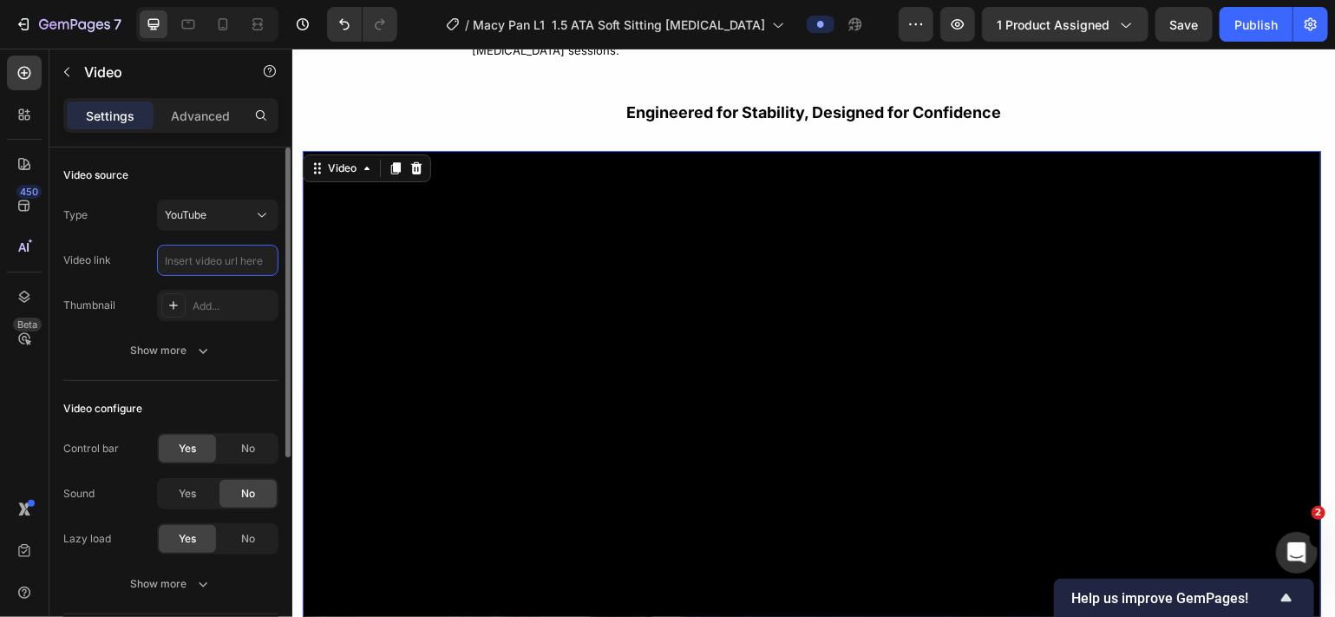
scroll to position [0, 0]
